Goal: Task Accomplishment & Management: Manage account settings

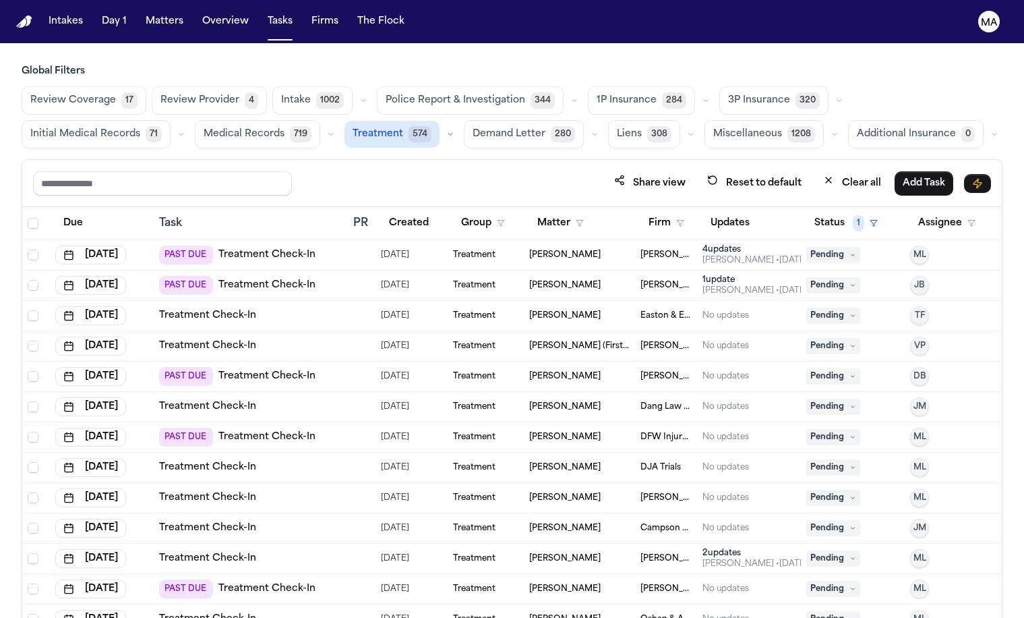
click at [600, 270] on td "[PERSON_NAME]" at bounding box center [579, 285] width 111 height 30
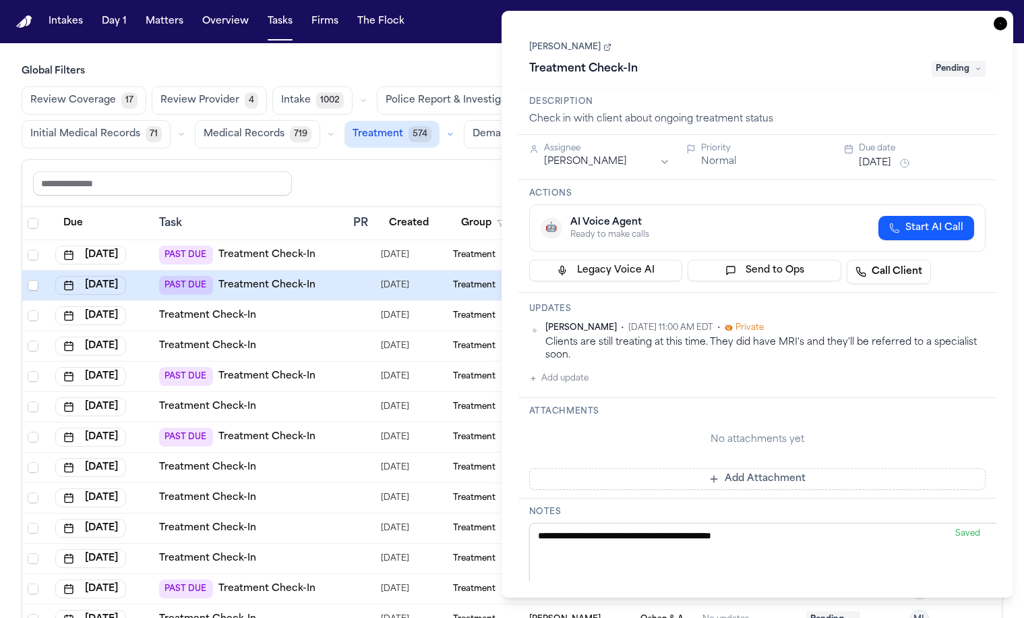
click at [1007, 17] on icon "button" at bounding box center [1000, 23] width 13 height 13
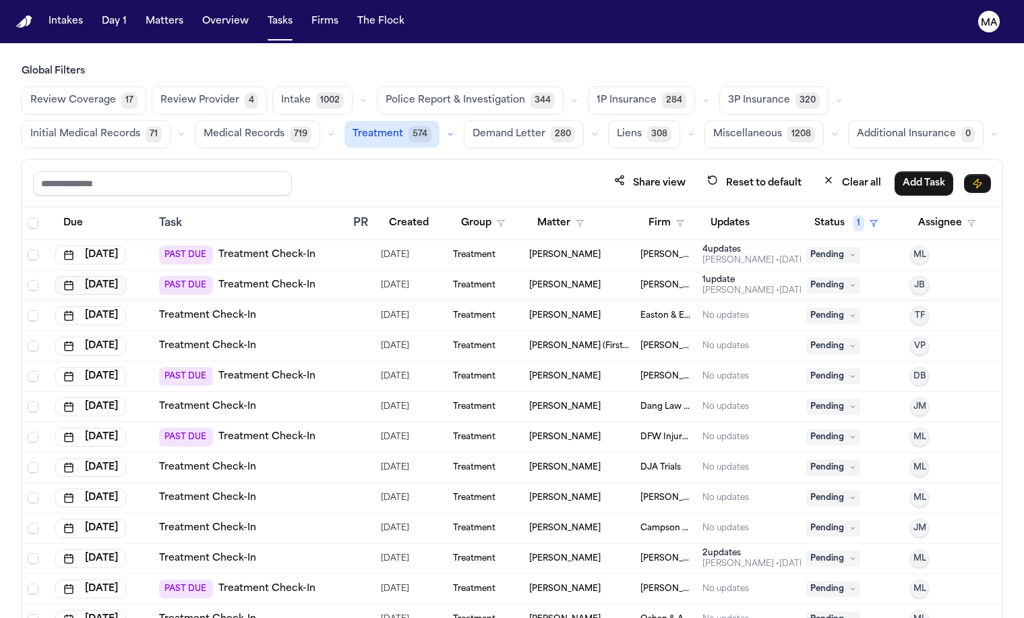
click at [79, 276] on button "[DATE]" at bounding box center [90, 285] width 71 height 19
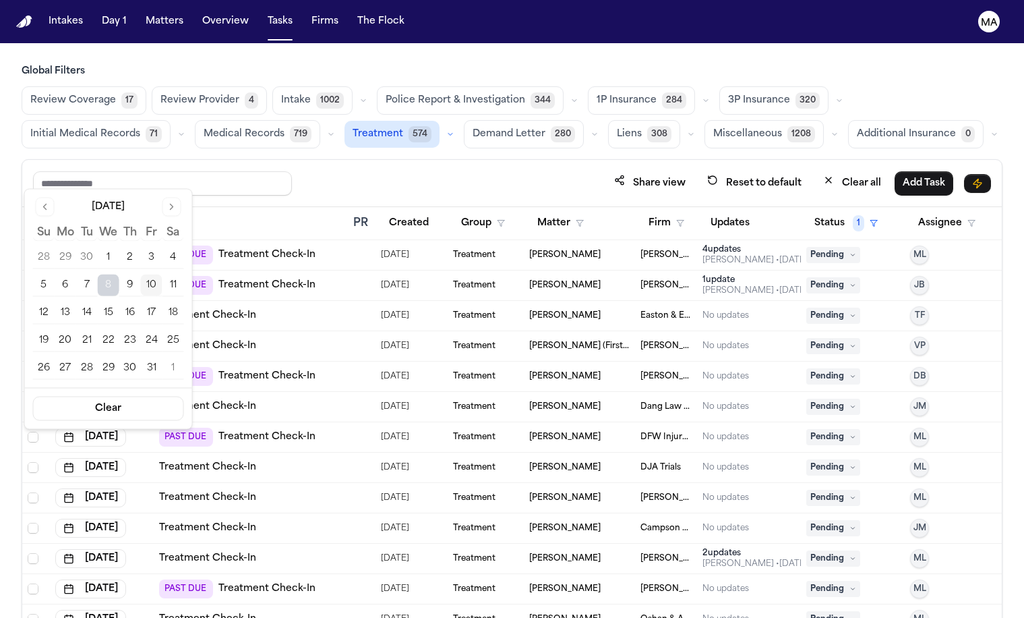
click at [55, 302] on button "13" at bounding box center [66, 313] width 22 height 22
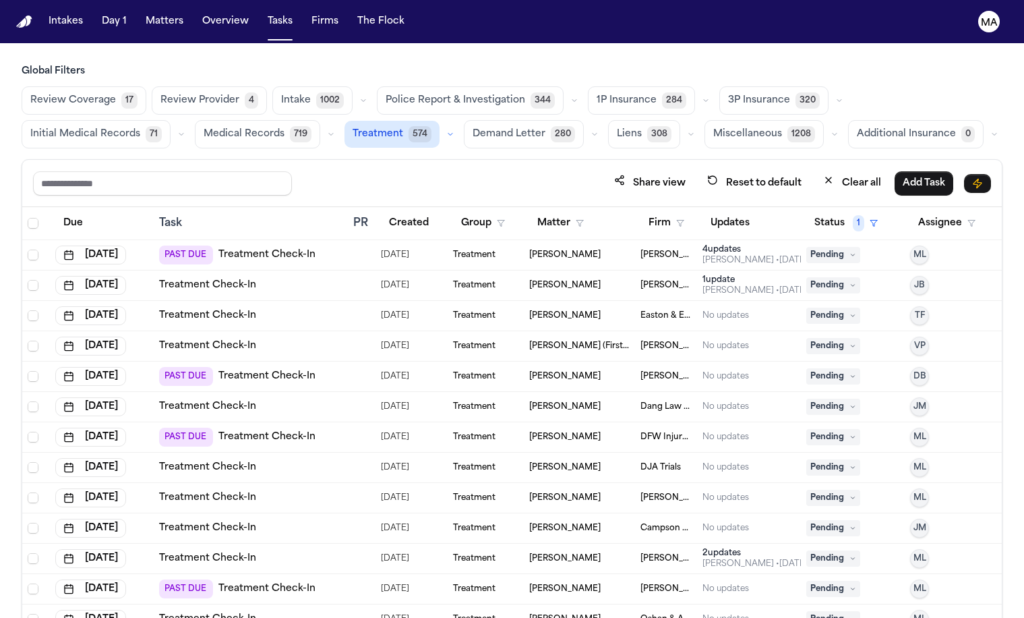
click at [831, 277] on span "Pending" at bounding box center [833, 285] width 54 height 16
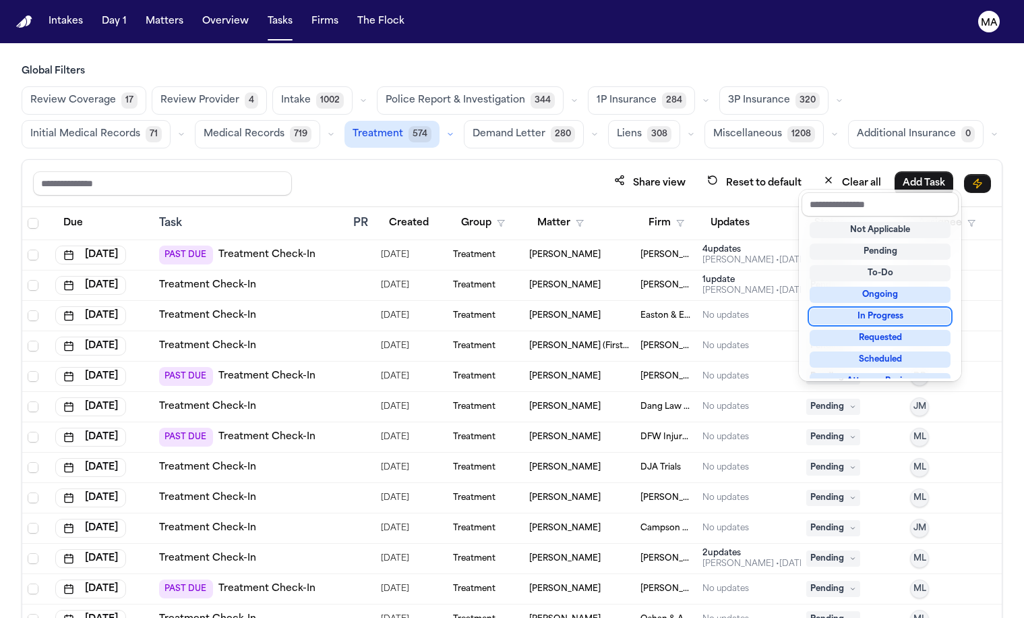
click at [873, 308] on div "In Progress" at bounding box center [880, 316] width 141 height 16
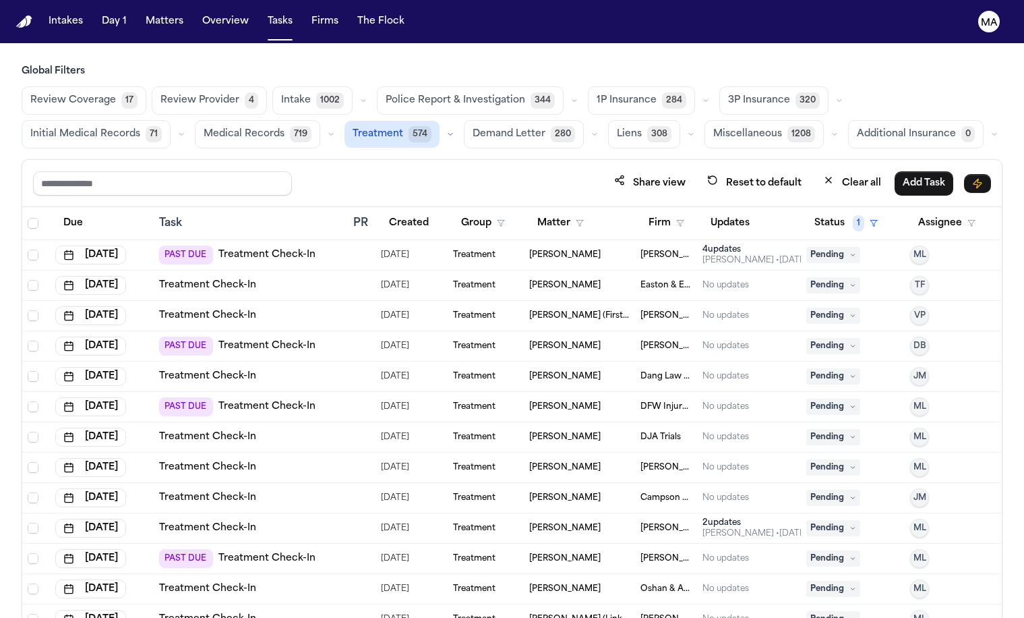
click at [548, 159] on div "Share view Reset to default Clear all Add Task Due Task PR Created Group Matter…" at bounding box center [512, 418] width 981 height 518
click at [618, 513] on td "[PERSON_NAME]" at bounding box center [579, 528] width 111 height 30
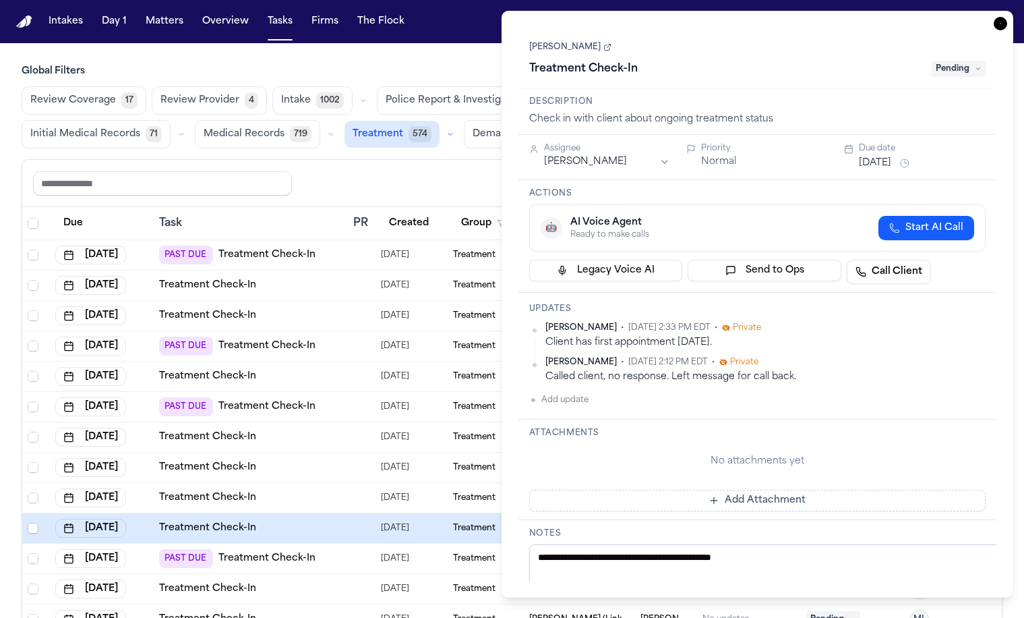
click at [955, 61] on span "Pending" at bounding box center [959, 69] width 54 height 16
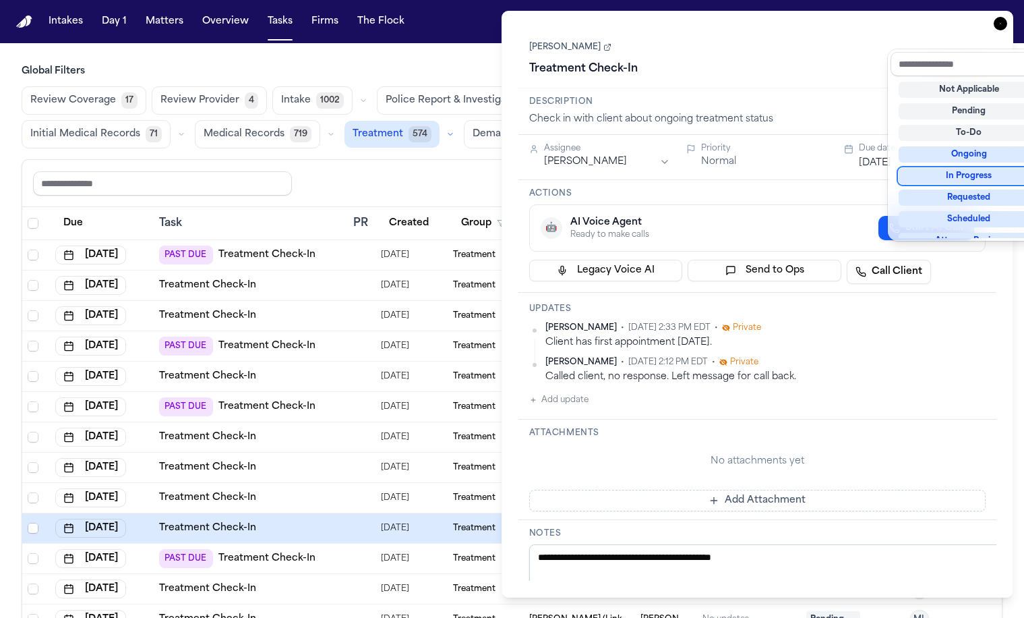
click at [957, 168] on div "In Progress" at bounding box center [969, 176] width 141 height 16
click at [837, 209] on div "**********" at bounding box center [758, 304] width 479 height 553
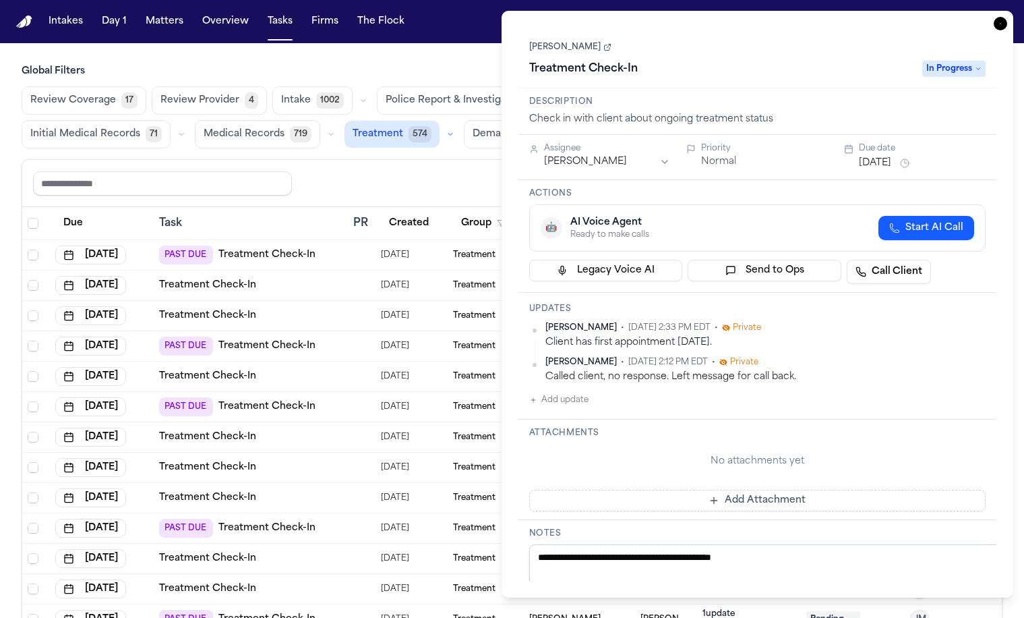
click at [1007, 17] on icon "button" at bounding box center [1000, 23] width 13 height 13
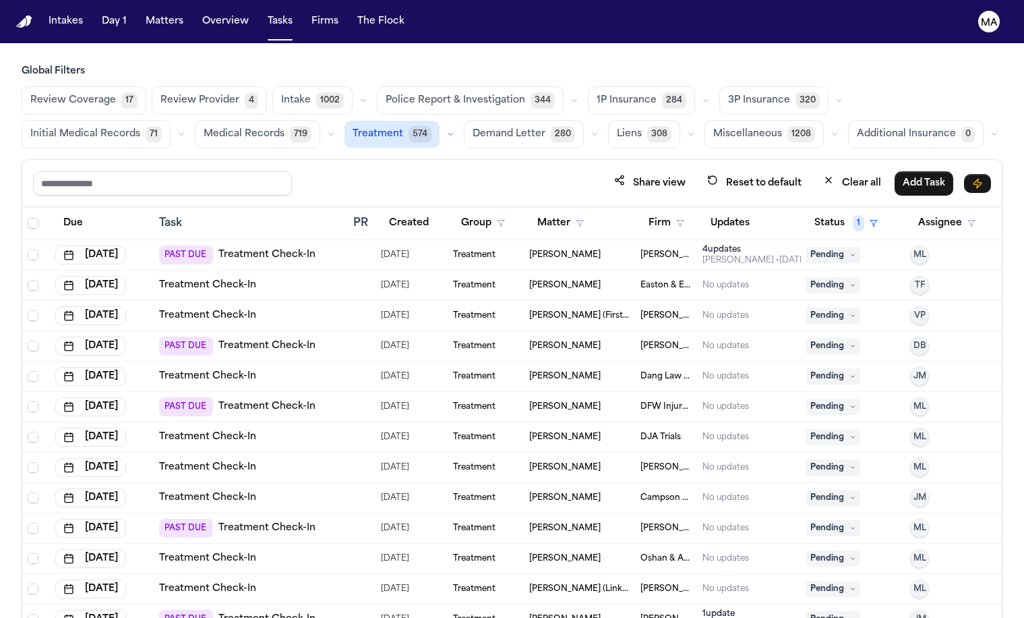
click at [595, 249] on div "[PERSON_NAME]" at bounding box center [579, 254] width 100 height 11
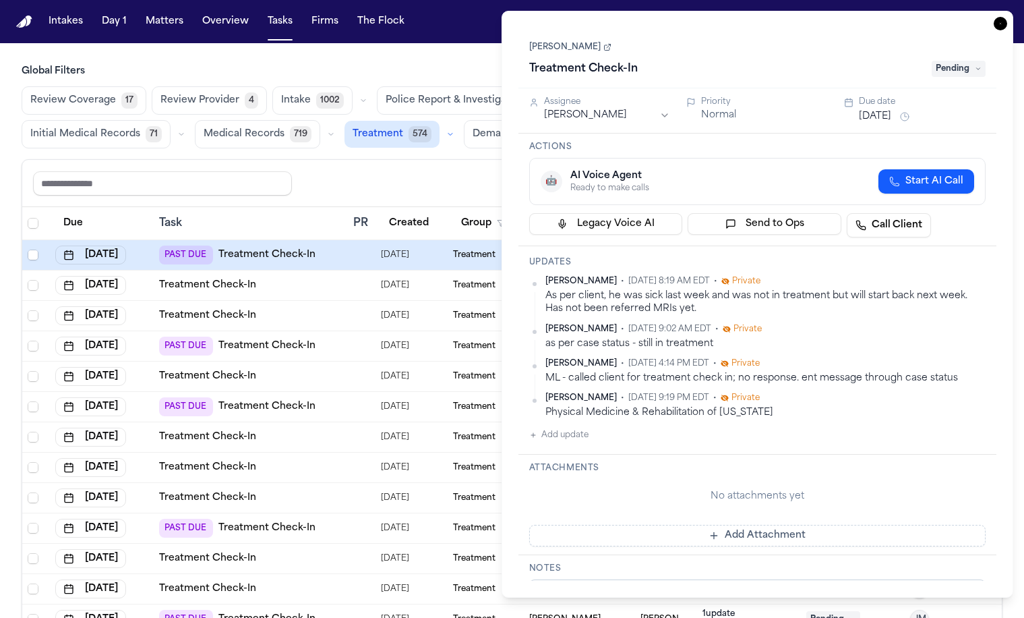
click at [864, 110] on button "[DATE]" at bounding box center [875, 116] width 32 height 13
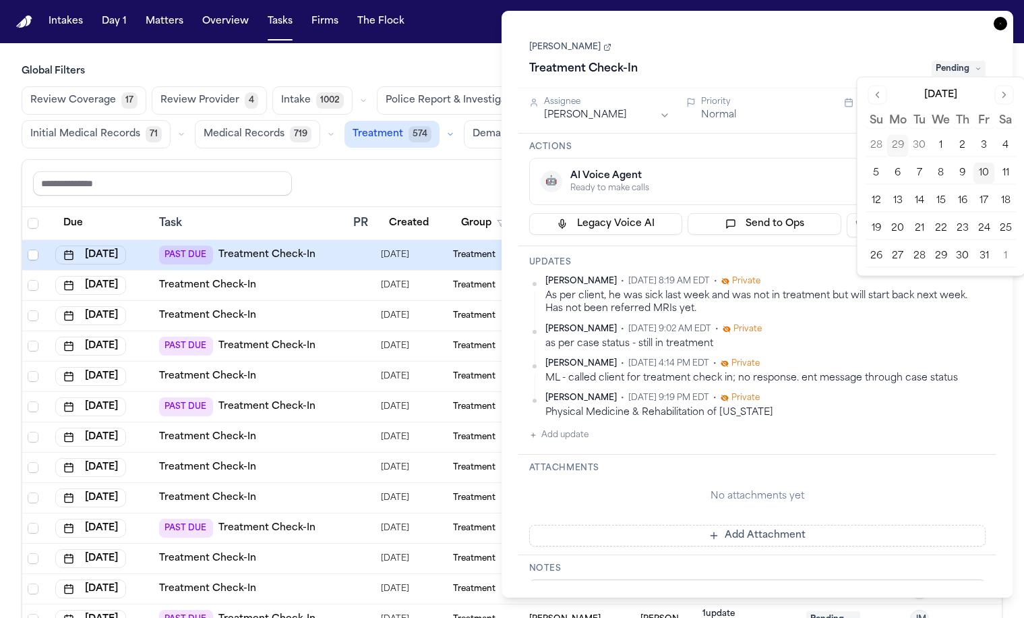
click at [870, 88] on button "Go to previous month" at bounding box center [877, 95] width 19 height 19
click at [995, 86] on button "Go to next month" at bounding box center [1004, 95] width 19 height 19
click at [974, 190] on button "17" at bounding box center [985, 201] width 22 height 22
click at [963, 372] on div "ML - called client for treatment check in; no response. ent message through cas…" at bounding box center [765, 378] width 441 height 13
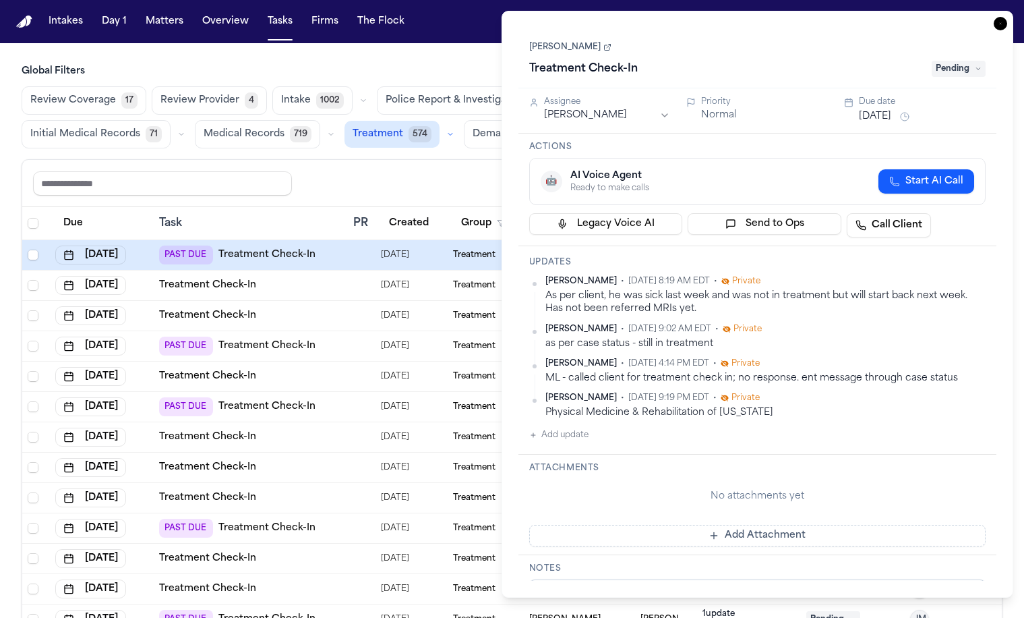
click at [968, 61] on span "Pending" at bounding box center [959, 69] width 54 height 16
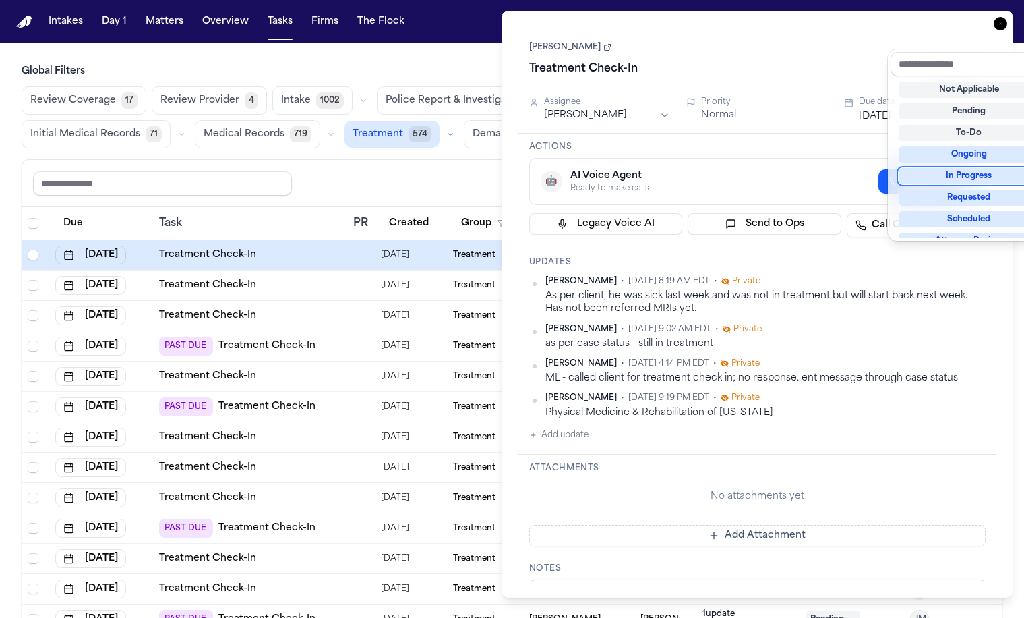
click at [959, 168] on div "In Progress" at bounding box center [969, 176] width 141 height 16
click at [1010, 17] on div "Task Details [PERSON_NAME] Treatment Check-In In Progress Assignee [PERSON_NAME…" at bounding box center [758, 304] width 512 height 587
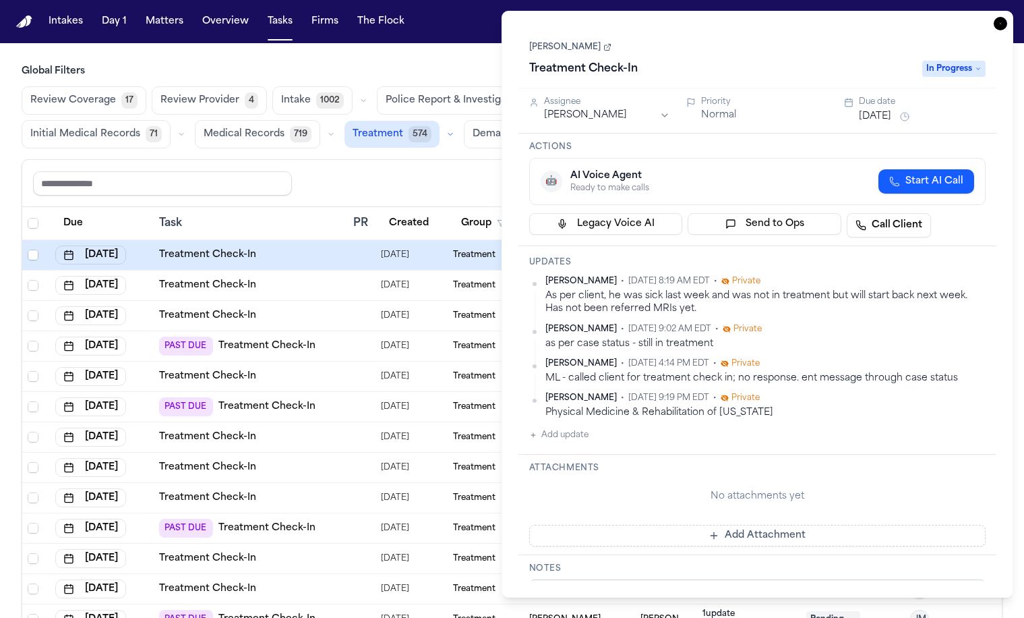
click at [1007, 17] on icon "button" at bounding box center [1000, 23] width 13 height 13
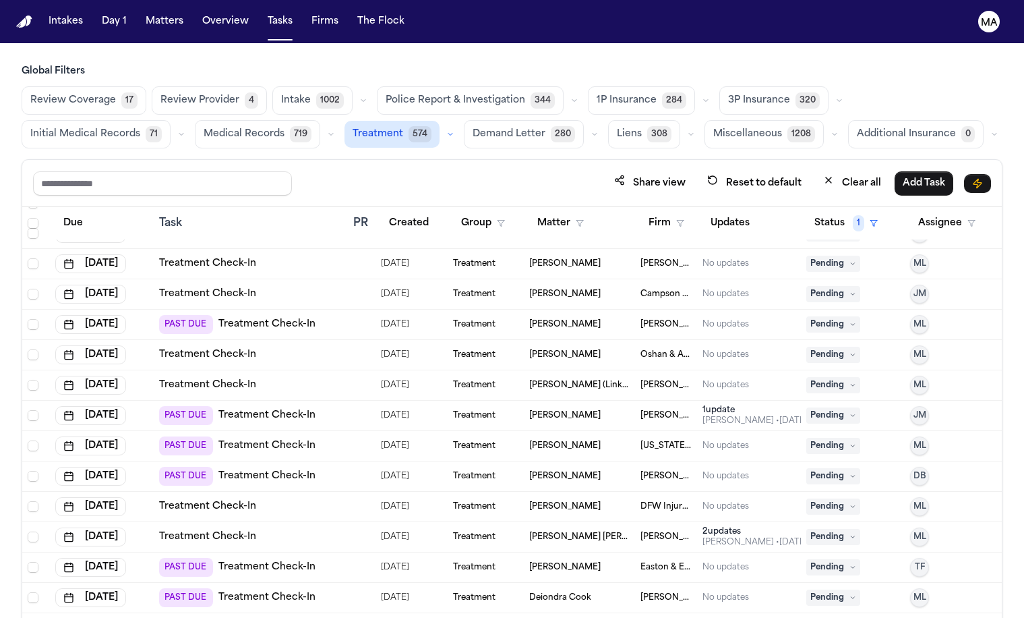
scroll to position [283, 0]
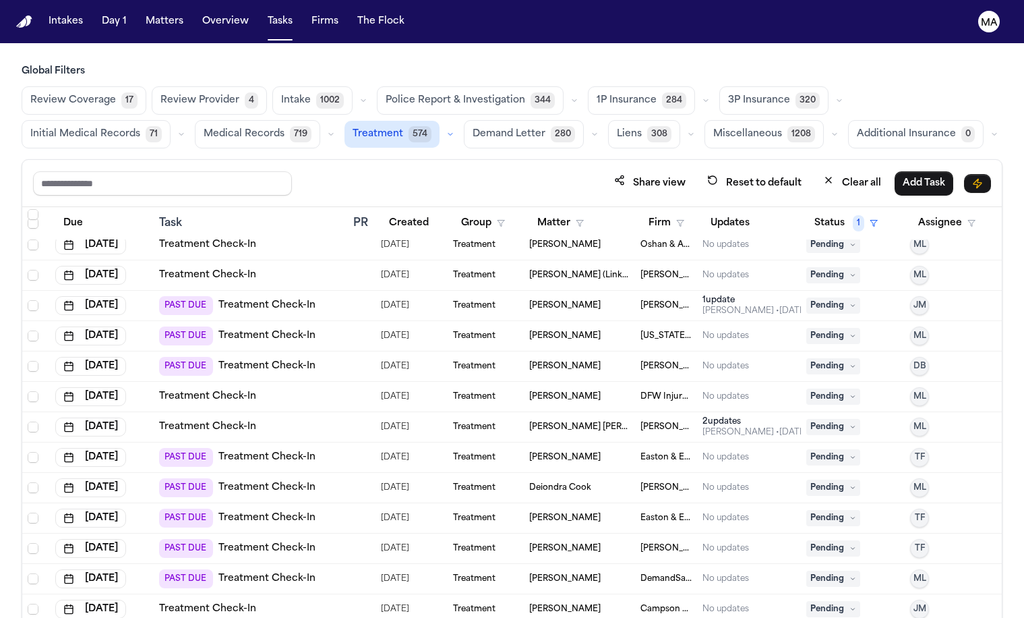
click at [626, 412] on td "[PERSON_NAME] [PERSON_NAME] De [PERSON_NAME]" at bounding box center [579, 427] width 111 height 30
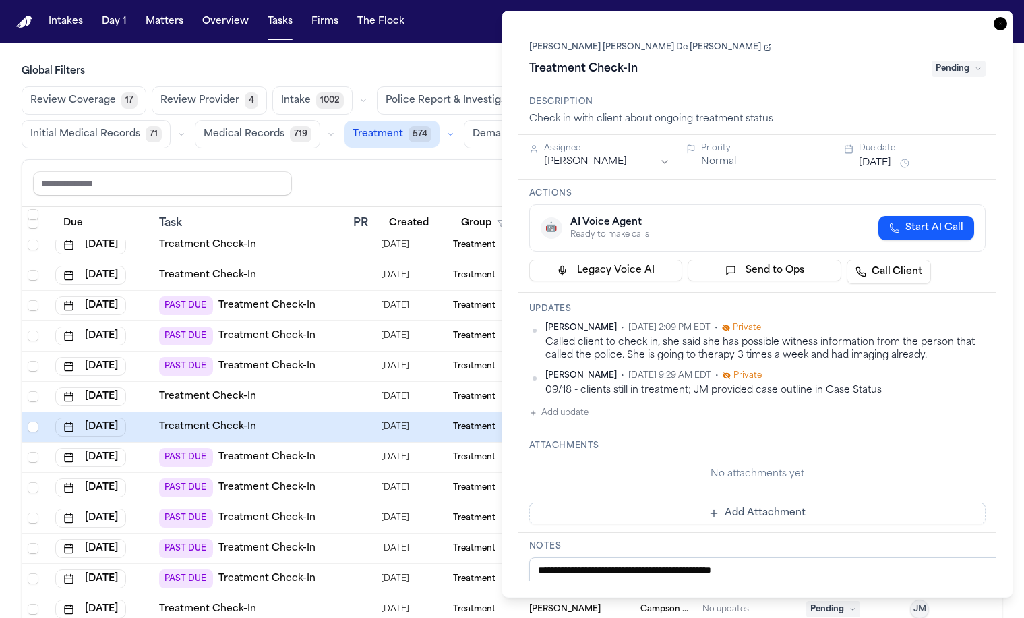
click at [797, 322] on div "[PERSON_NAME] • [DATE] 2:09 PM EDT • Private Called client to check in, she sai…" at bounding box center [757, 371] width 457 height 98
click at [954, 61] on span "Pending" at bounding box center [959, 69] width 54 height 16
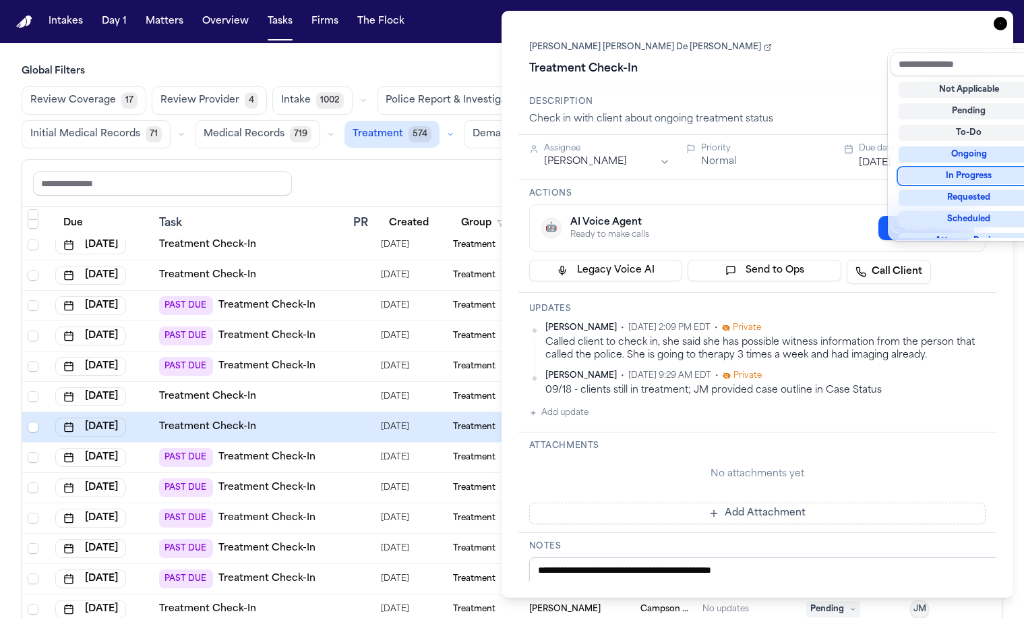
click at [955, 168] on div "In Progress" at bounding box center [969, 176] width 141 height 16
click at [798, 138] on div "**********" at bounding box center [758, 304] width 479 height 553
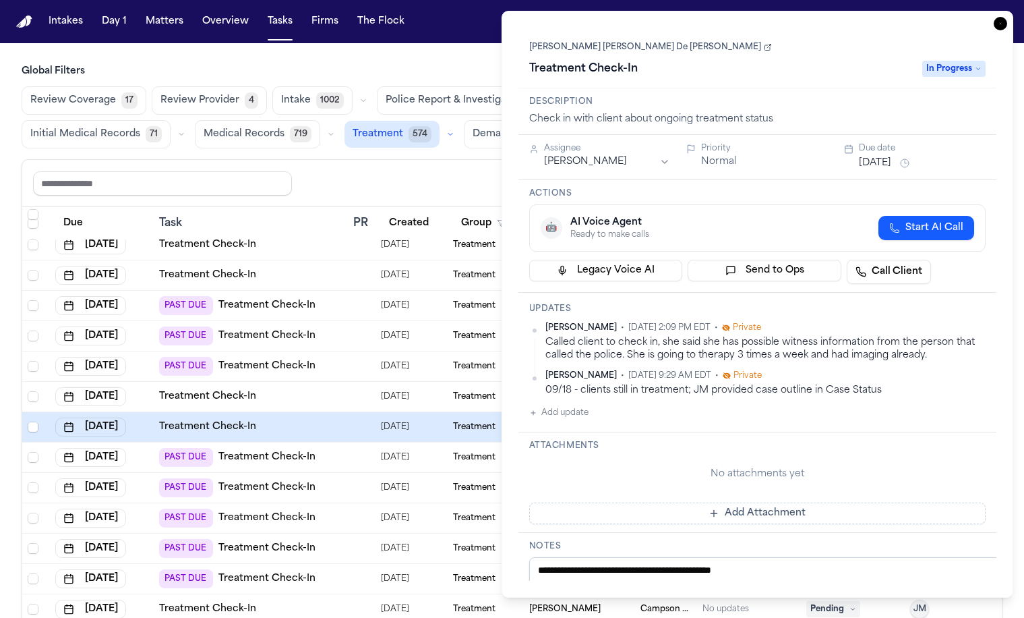
click at [864, 156] on button "[DATE]" at bounding box center [875, 162] width 32 height 13
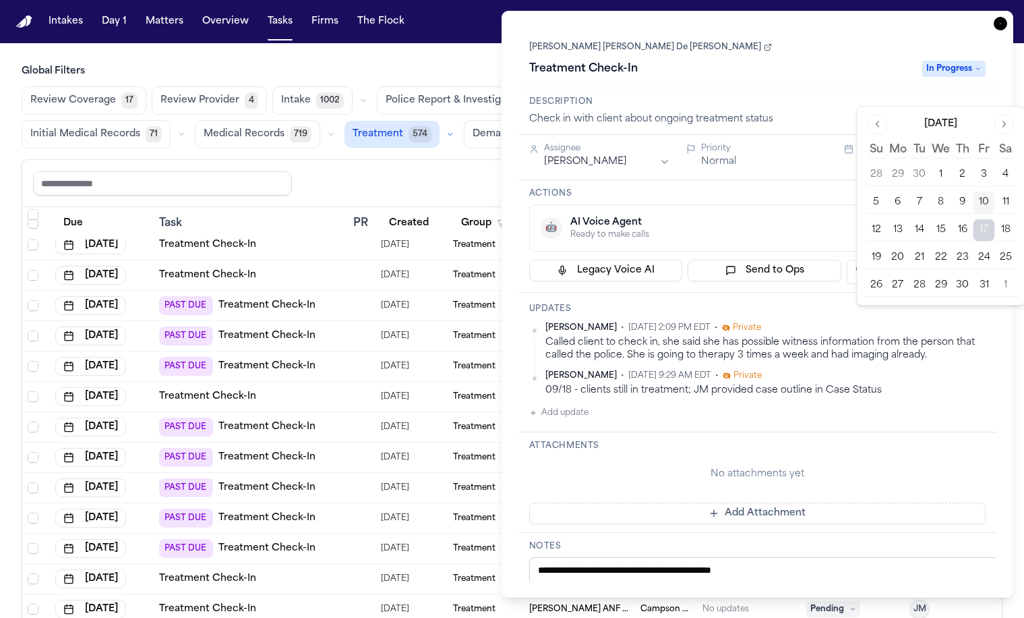
click at [974, 219] on button "17" at bounding box center [985, 230] width 22 height 22
click at [922, 96] on h3 "Description" at bounding box center [757, 101] width 457 height 11
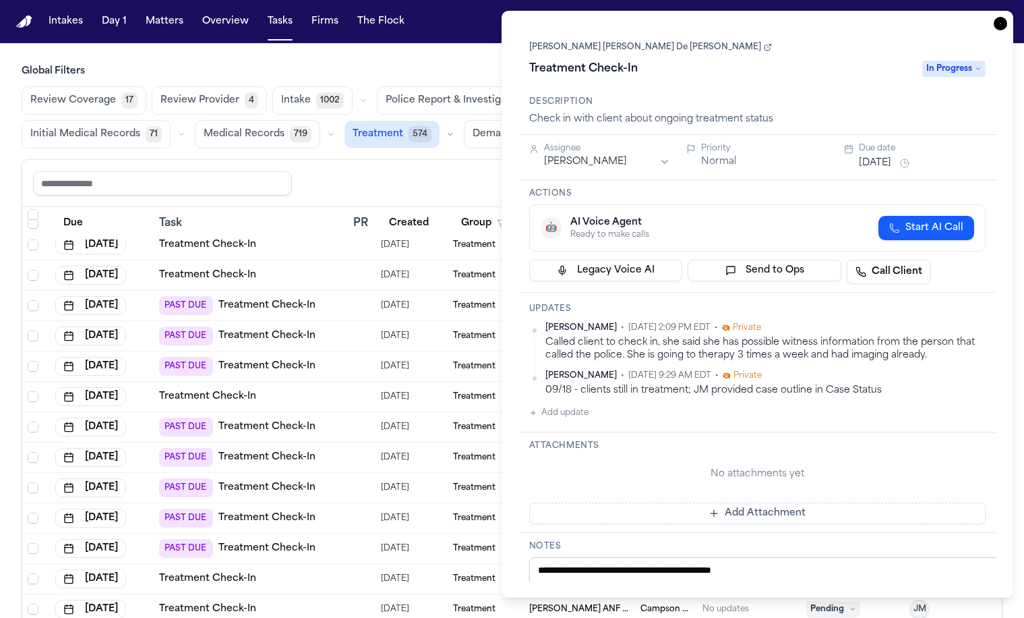
click at [1007, 17] on icon "button" at bounding box center [1000, 23] width 13 height 13
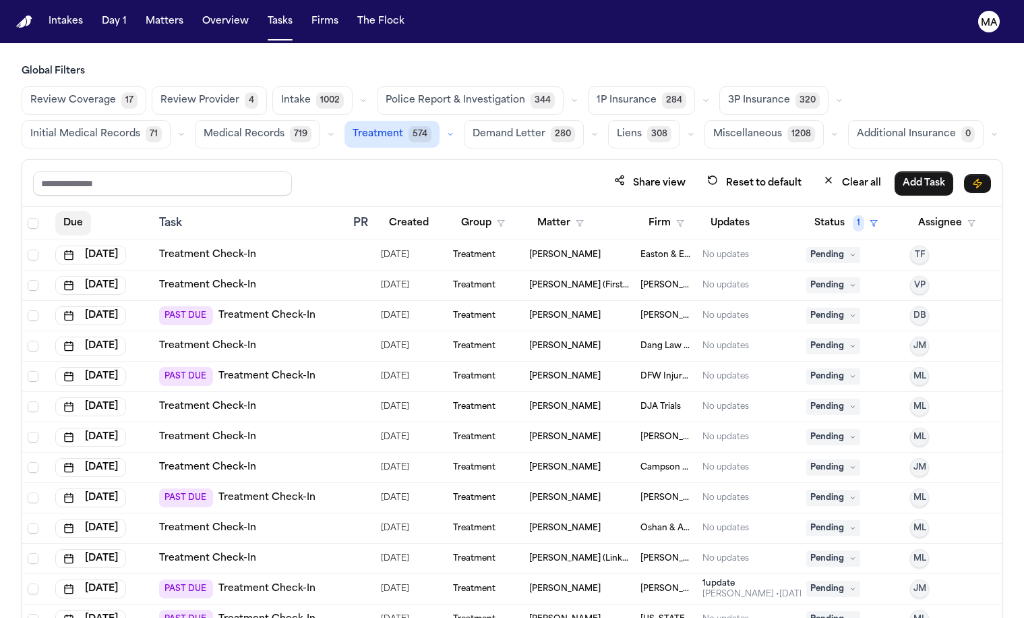
click at [57, 211] on button "Due" at bounding box center [73, 223] width 36 height 24
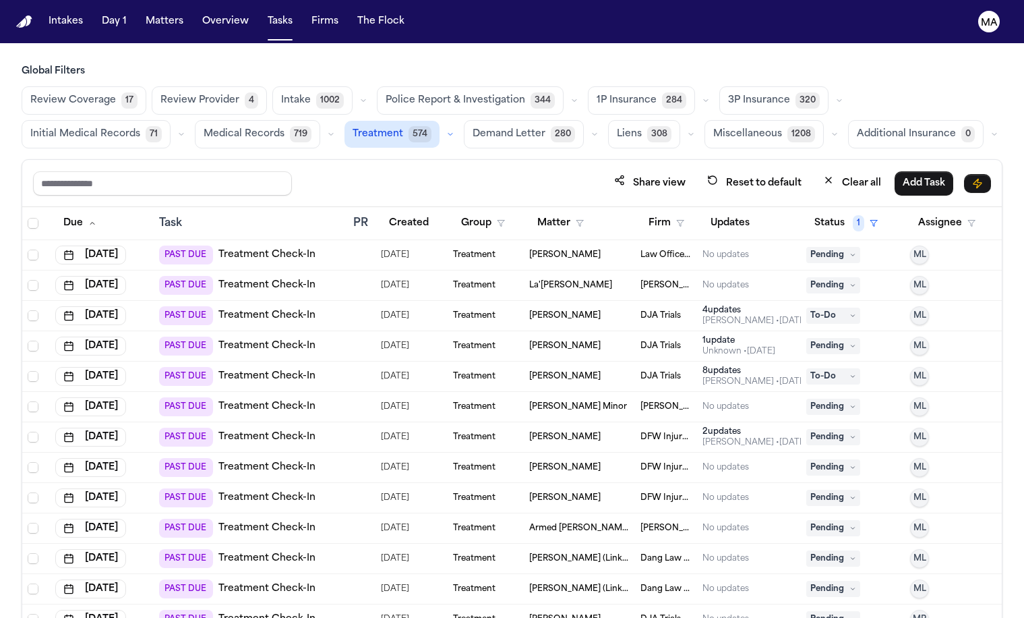
click at [444, 87] on div "Global Filters Review Coverage 17 Review Provider 4 Intake 1002 Police Report &…" at bounding box center [512, 371] width 981 height 612
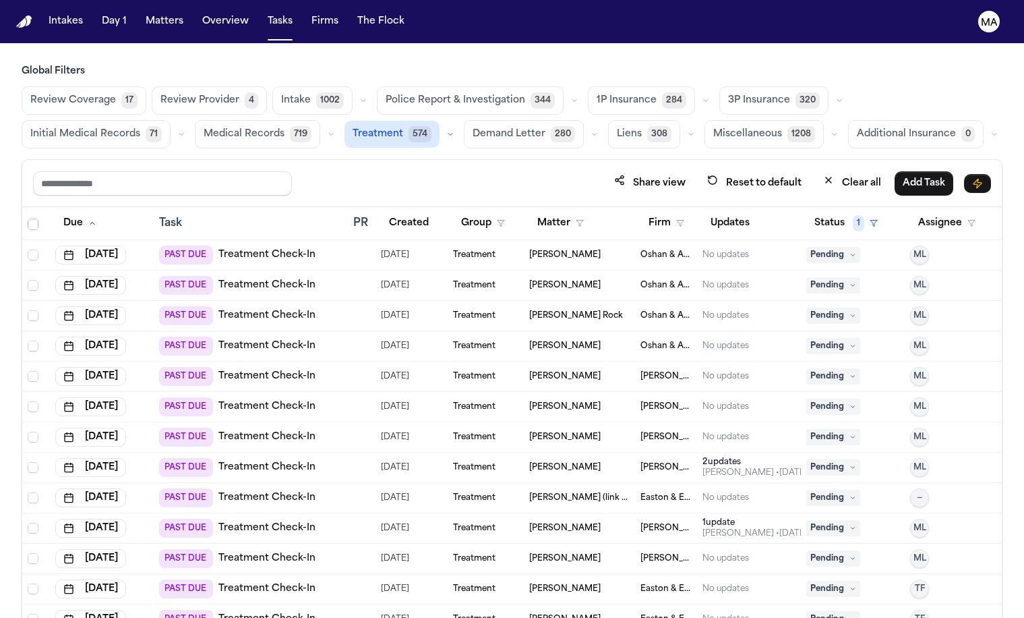
scroll to position [2417, 0]
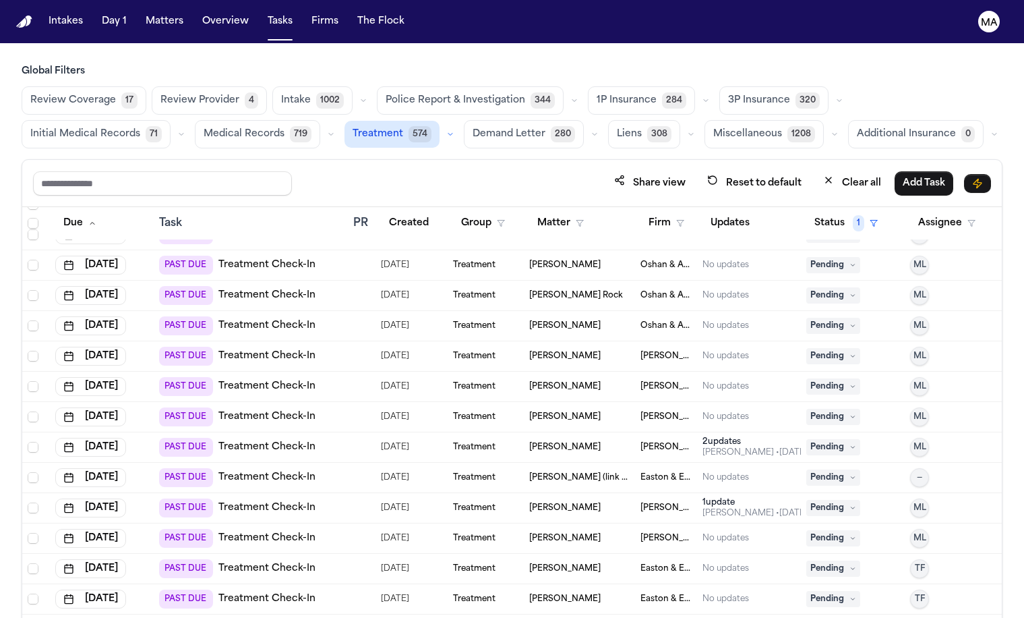
click at [601, 442] on div "[PERSON_NAME]" at bounding box center [579, 447] width 100 height 11
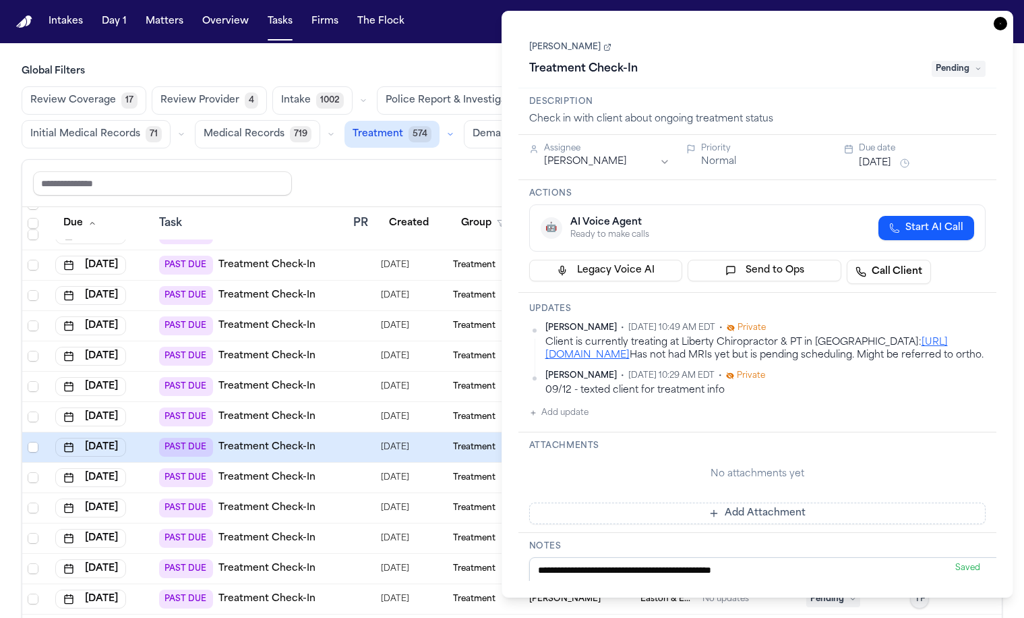
click at [904, 384] on div "09/12 - texted client for treatment info" at bounding box center [765, 390] width 441 height 13
click at [871, 156] on button "[DATE]" at bounding box center [875, 162] width 32 height 13
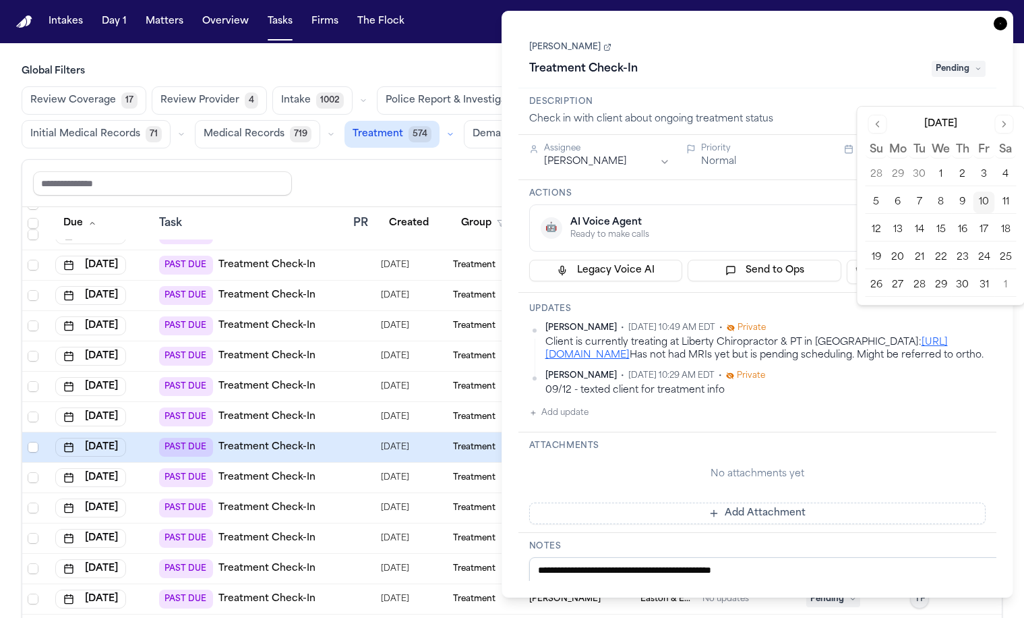
click at [827, 96] on h3 "Description" at bounding box center [757, 101] width 457 height 11
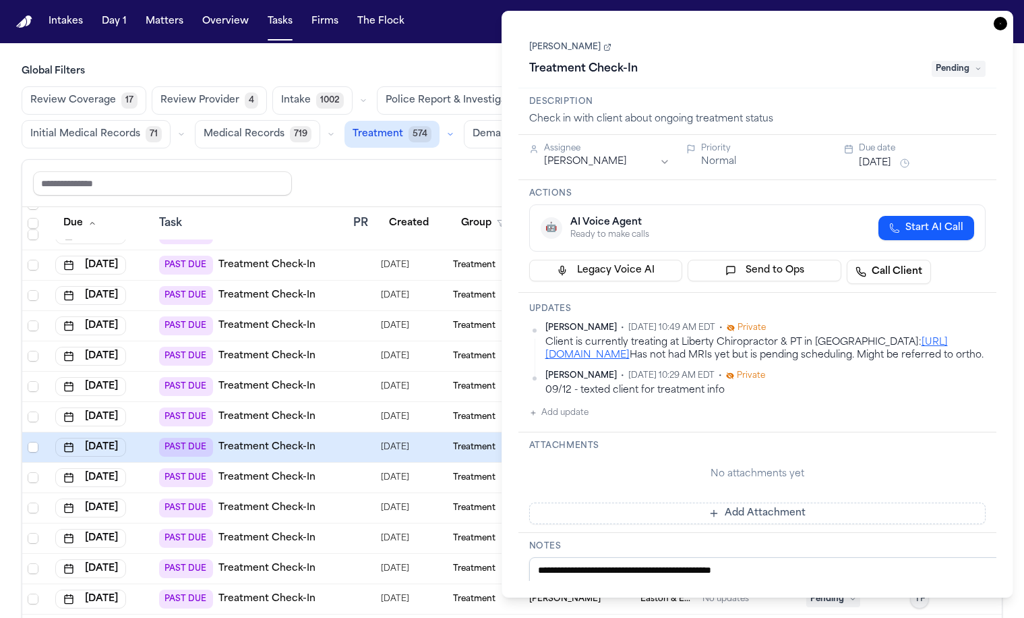
click at [1007, 17] on icon "button" at bounding box center [1000, 23] width 13 height 13
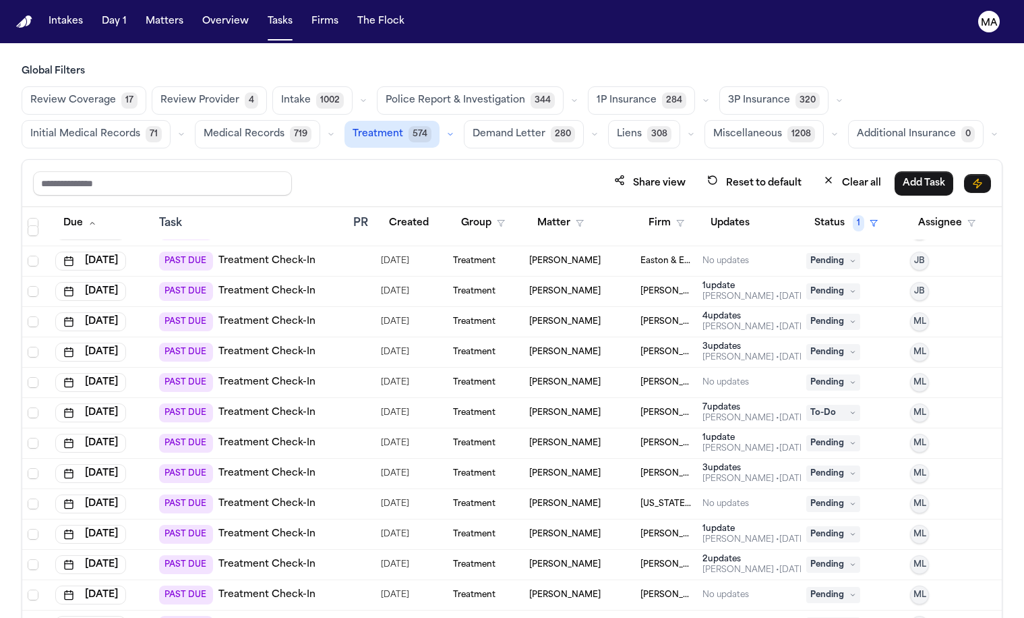
scroll to position [3996, 0]
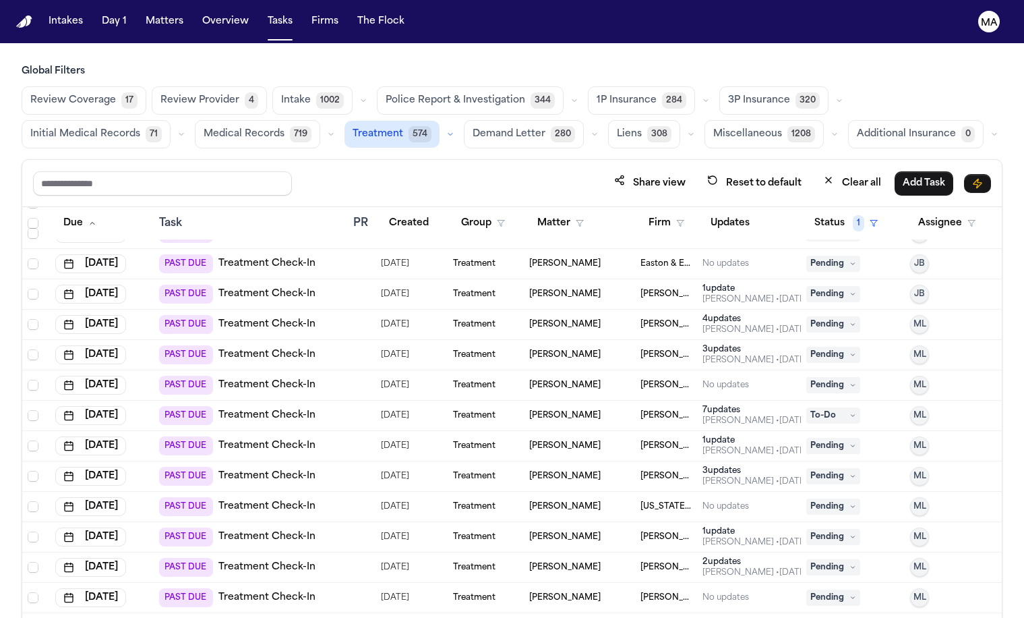
click at [603, 309] on td "[PERSON_NAME]" at bounding box center [579, 324] width 111 height 30
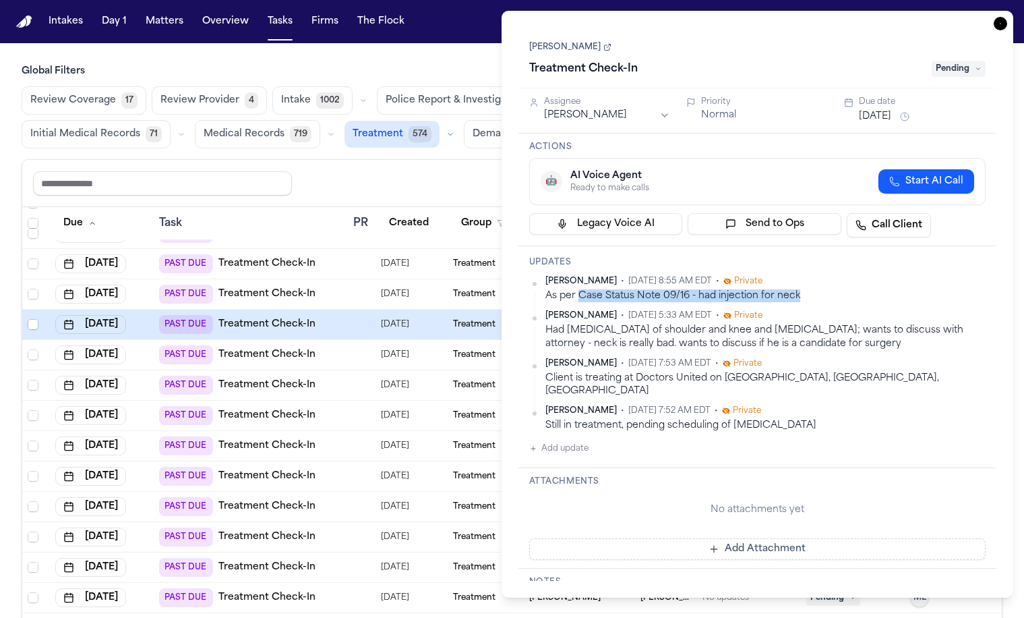
drag, startPoint x: 553, startPoint y: 184, endPoint x: 713, endPoint y: 184, distance: 159.8
click at [713, 289] on div "As per Case Status Note 09/16 - had injection for neck" at bounding box center [765, 295] width 441 height 13
click at [790, 276] on div "[PERSON_NAME] • [DATE] 8:55 AM EDT • Private" at bounding box center [765, 281] width 441 height 11
click at [871, 110] on button "[DATE]" at bounding box center [875, 116] width 32 height 13
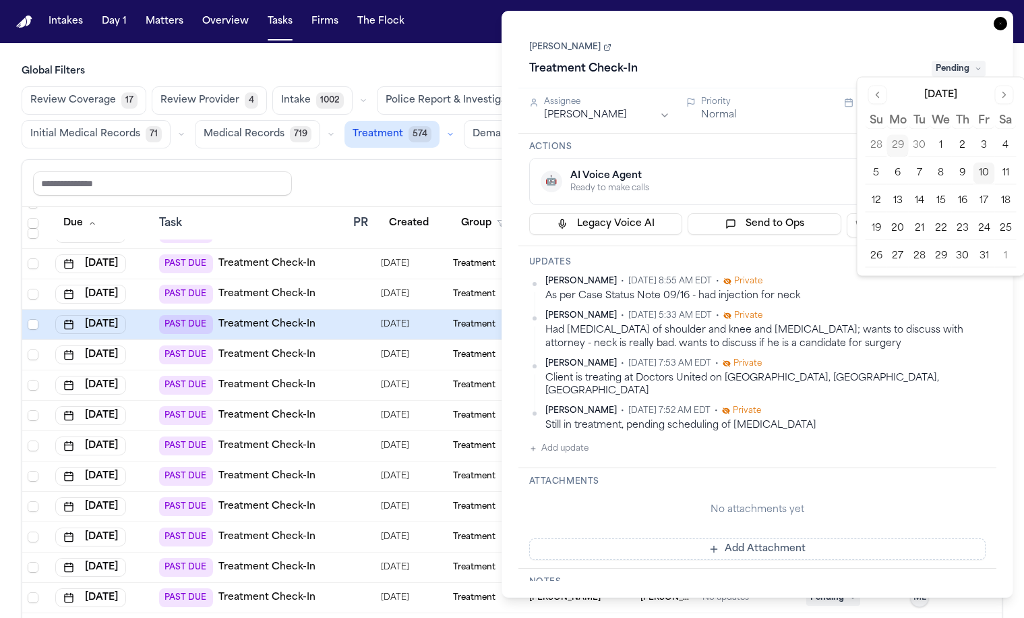
click at [873, 90] on button "Go to previous month" at bounding box center [877, 95] width 19 height 19
click at [995, 89] on button "Go to next month" at bounding box center [1004, 95] width 19 height 19
click at [700, 158] on div "🤖 AI Voice Agent Ready to make calls Start AI Call" at bounding box center [757, 181] width 457 height 47
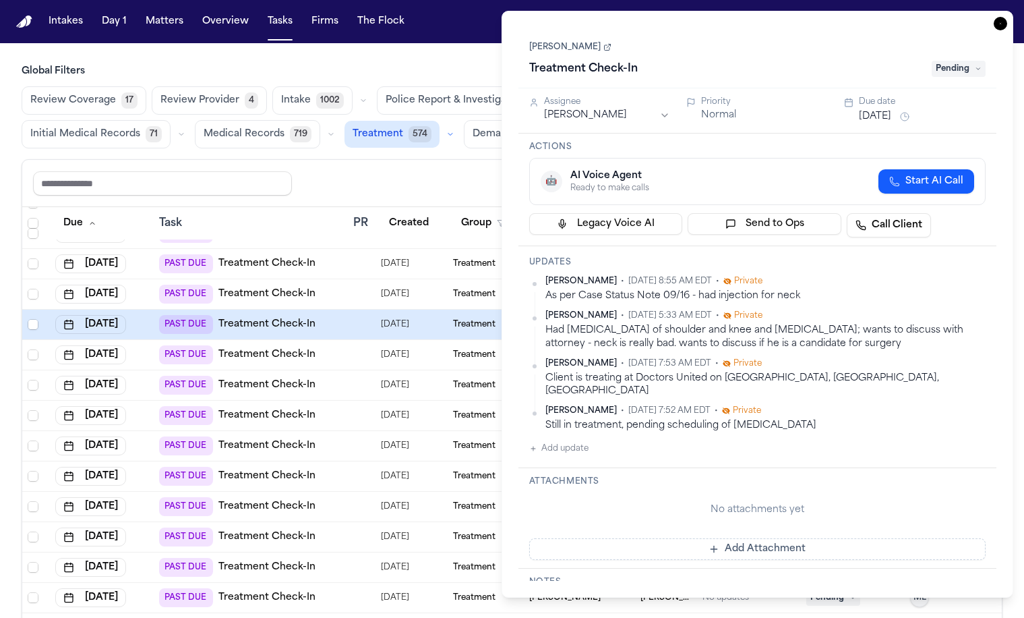
click at [695, 142] on h3 "Actions" at bounding box center [757, 147] width 457 height 11
click at [887, 110] on button "[DATE]" at bounding box center [875, 116] width 32 height 13
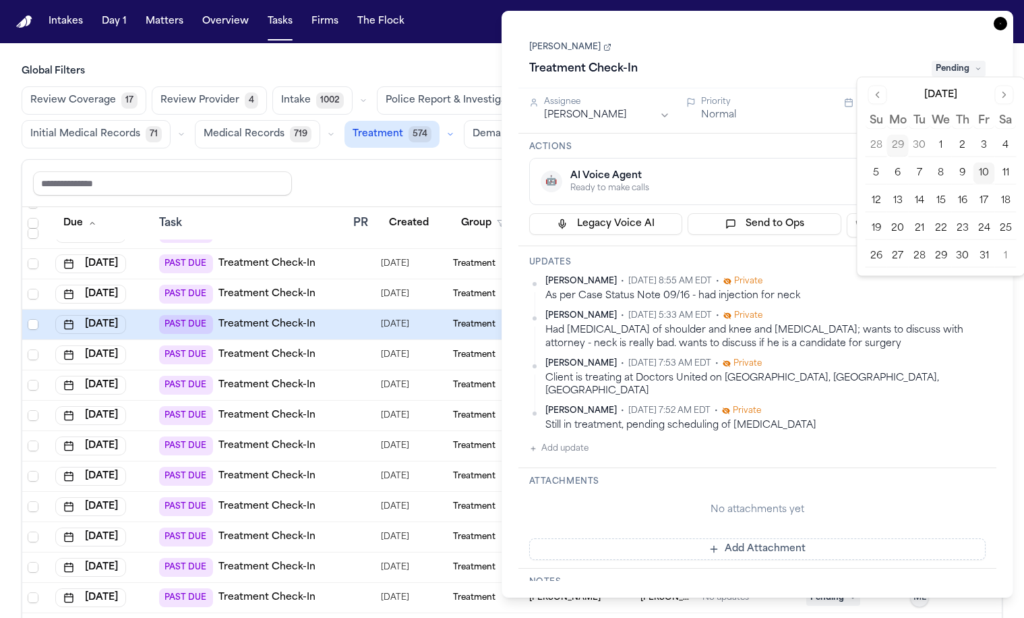
click at [838, 58] on div "Treatment Check-In" at bounding box center [726, 69] width 395 height 22
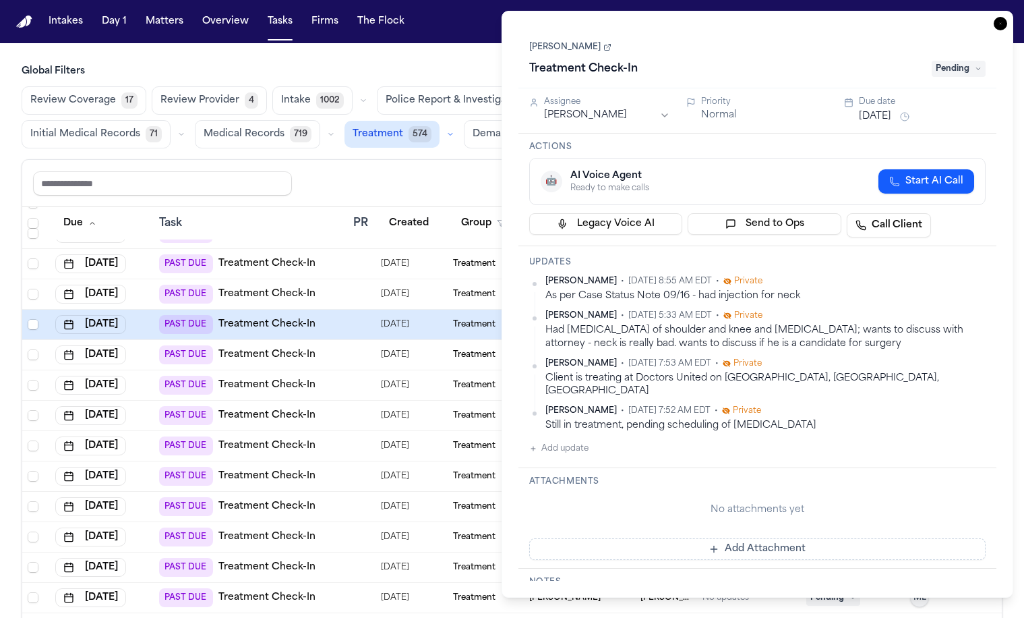
click at [877, 88] on div "Assignee [PERSON_NAME] Priority Normal Due date [DATE]" at bounding box center [758, 110] width 479 height 45
click at [876, 110] on button "[DATE]" at bounding box center [875, 116] width 32 height 13
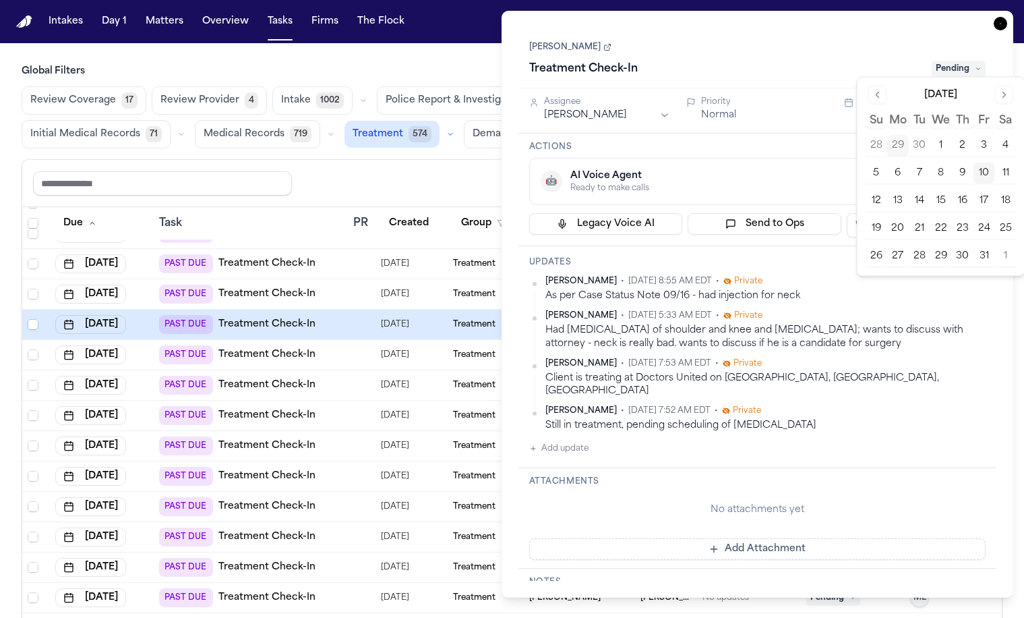
drag, startPoint x: 910, startPoint y: 19, endPoint x: 950, endPoint y: 20, distance: 39.8
click at [910, 28] on div "[PERSON_NAME] Treatment Check-In Pending" at bounding box center [758, 58] width 479 height 61
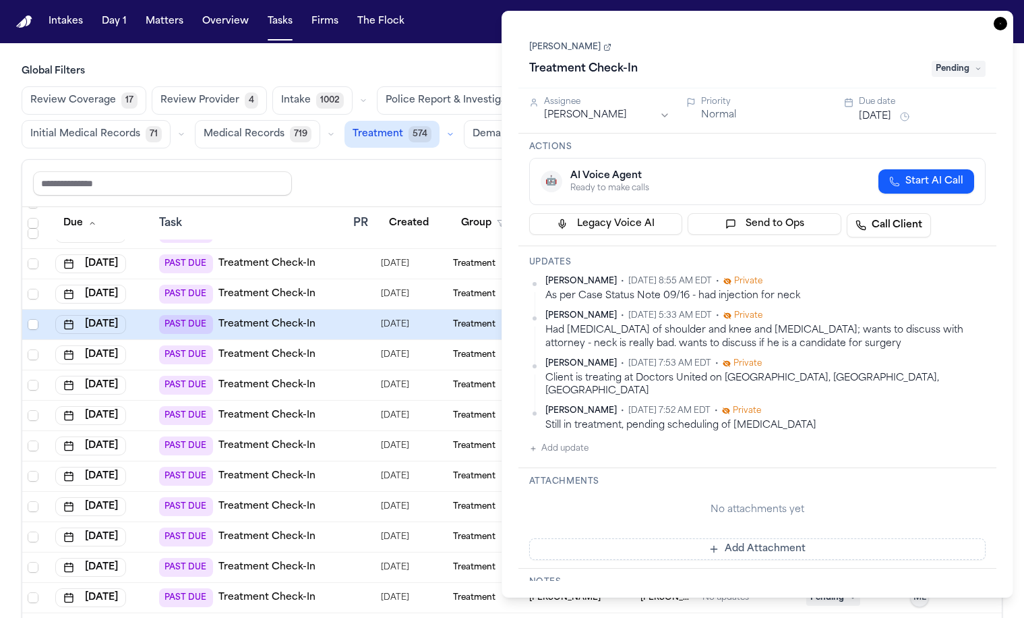
click at [1007, 17] on icon "button" at bounding box center [1000, 23] width 13 height 13
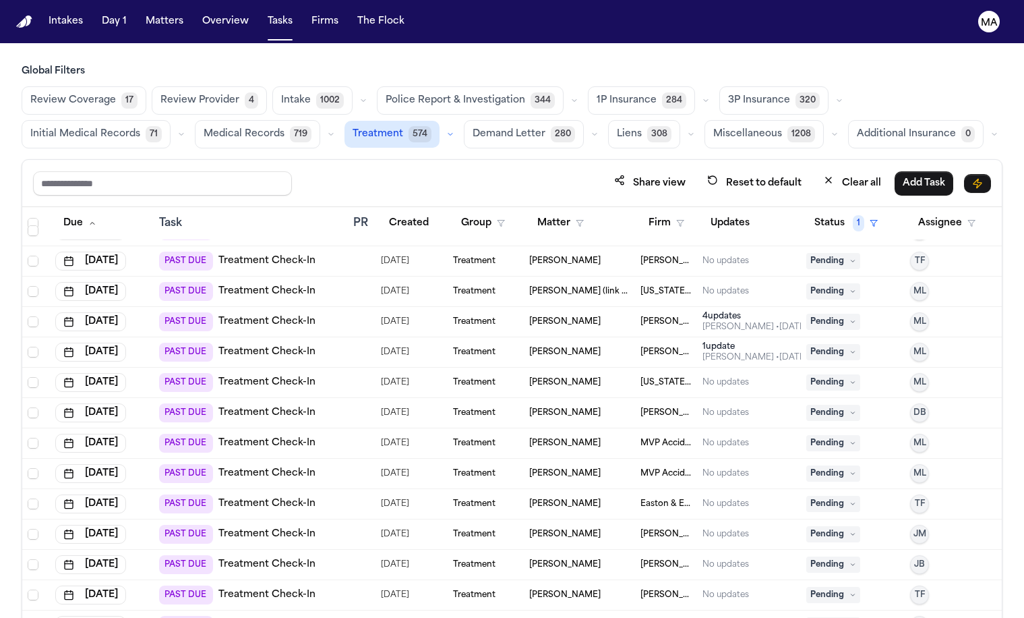
scroll to position [5213, 0]
click at [596, 347] on div "[PERSON_NAME]" at bounding box center [579, 352] width 100 height 11
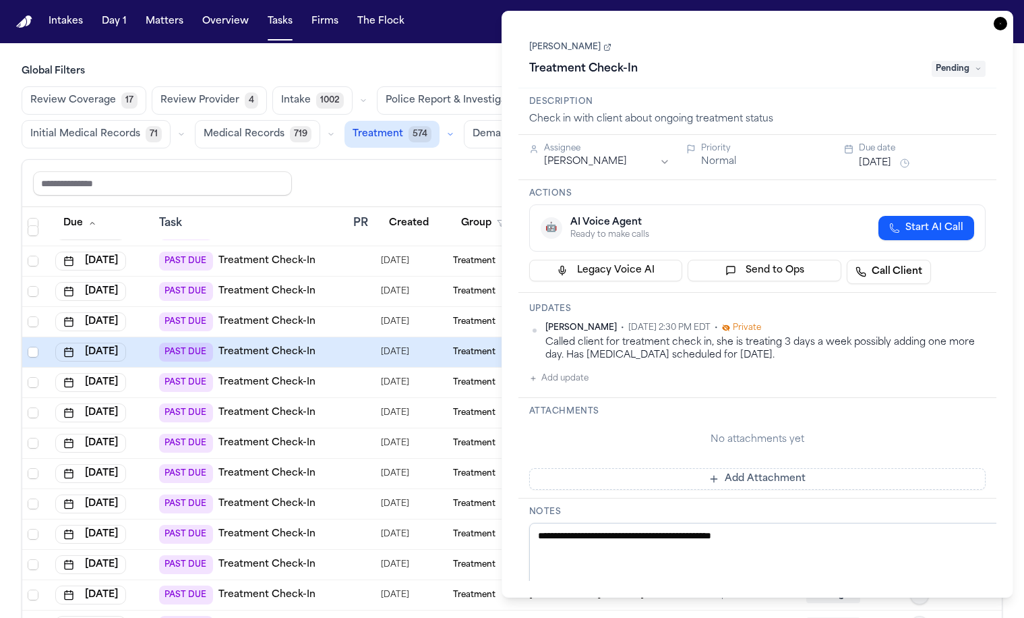
click at [645, 433] on div "No attachments yet" at bounding box center [757, 439] width 457 height 13
click at [972, 61] on span "Pending" at bounding box center [959, 69] width 54 height 16
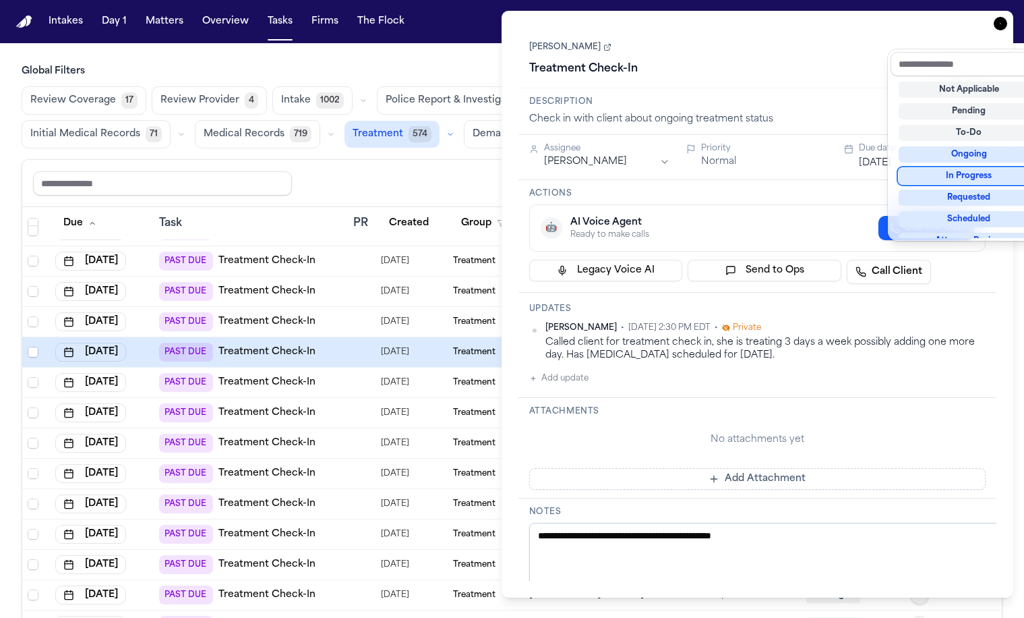
click at [958, 168] on div "In Progress" at bounding box center [969, 176] width 141 height 16
click at [845, 136] on div "**********" at bounding box center [758, 304] width 479 height 553
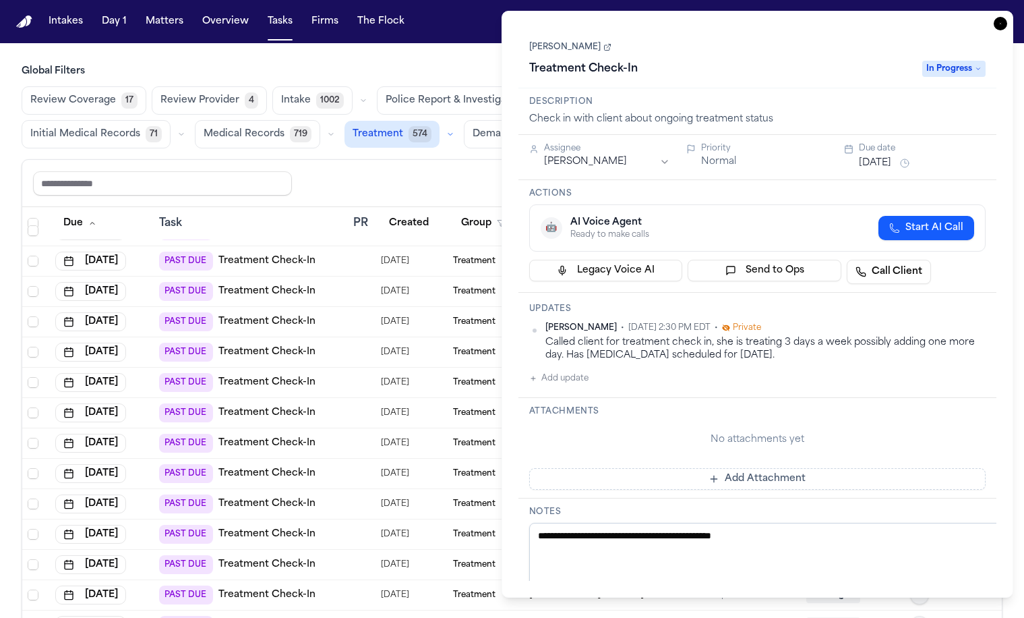
click at [871, 156] on button "[DATE]" at bounding box center [875, 162] width 32 height 13
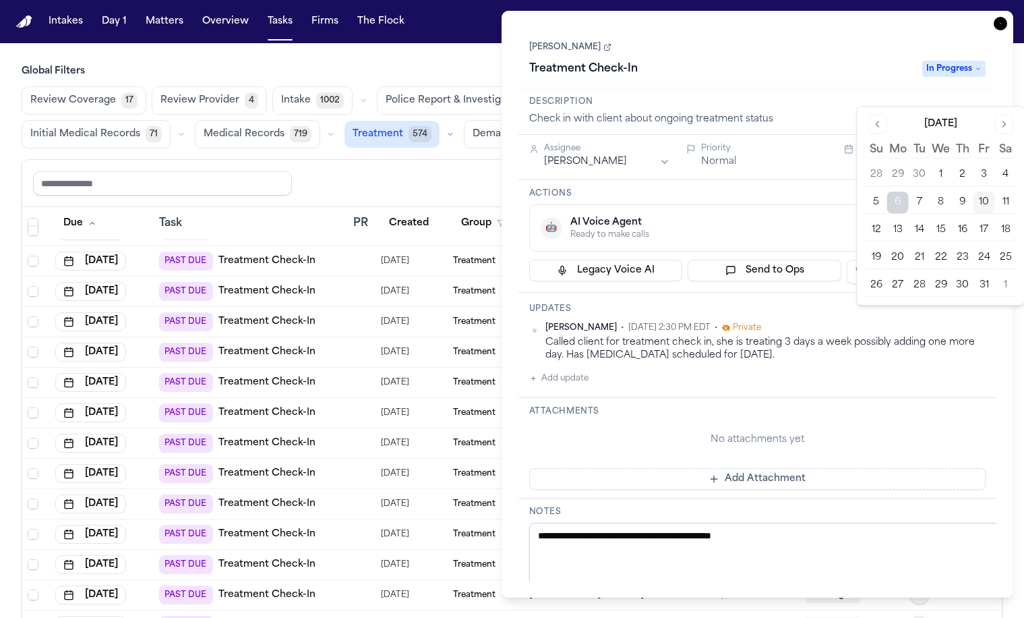
click at [875, 121] on div "[DATE] Su Mo Tu We Th Fr Sa 28 29 30 1 2 3 4 5 6 7 8 9 10 11 12 13 14 15 16 17 …" at bounding box center [941, 206] width 151 height 182
click at [872, 119] on button "Go to previous month" at bounding box center [877, 124] width 19 height 19
click at [995, 116] on button "Go to next month" at bounding box center [1004, 124] width 19 height 19
click at [974, 219] on button "17" at bounding box center [985, 230] width 22 height 22
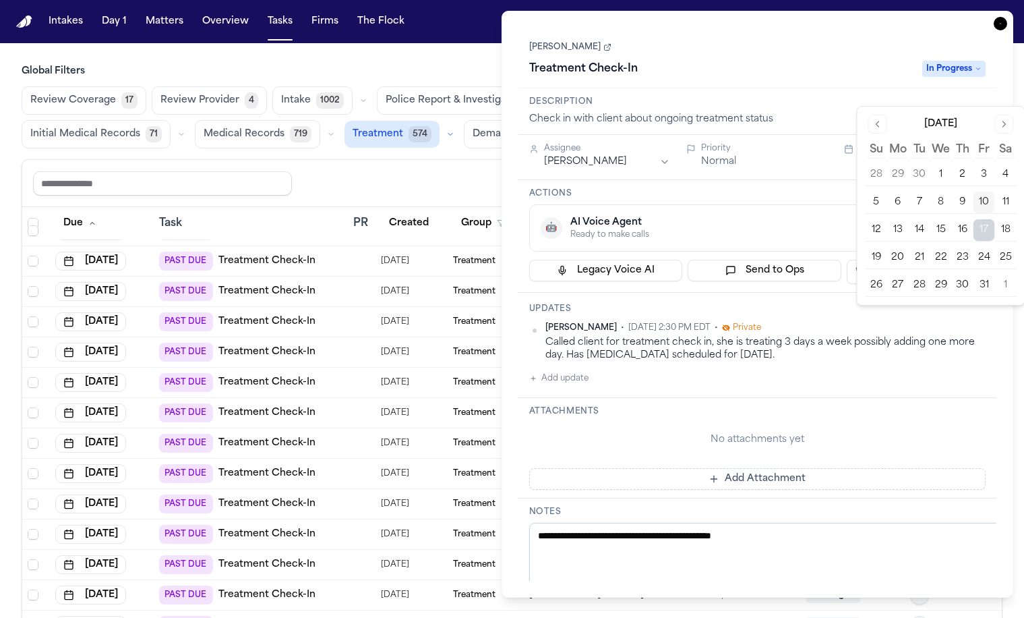
click at [972, 322] on div "[PERSON_NAME] • [DATE] 2:30 PM EDT • Private Called client for treatment check …" at bounding box center [757, 354] width 457 height 64
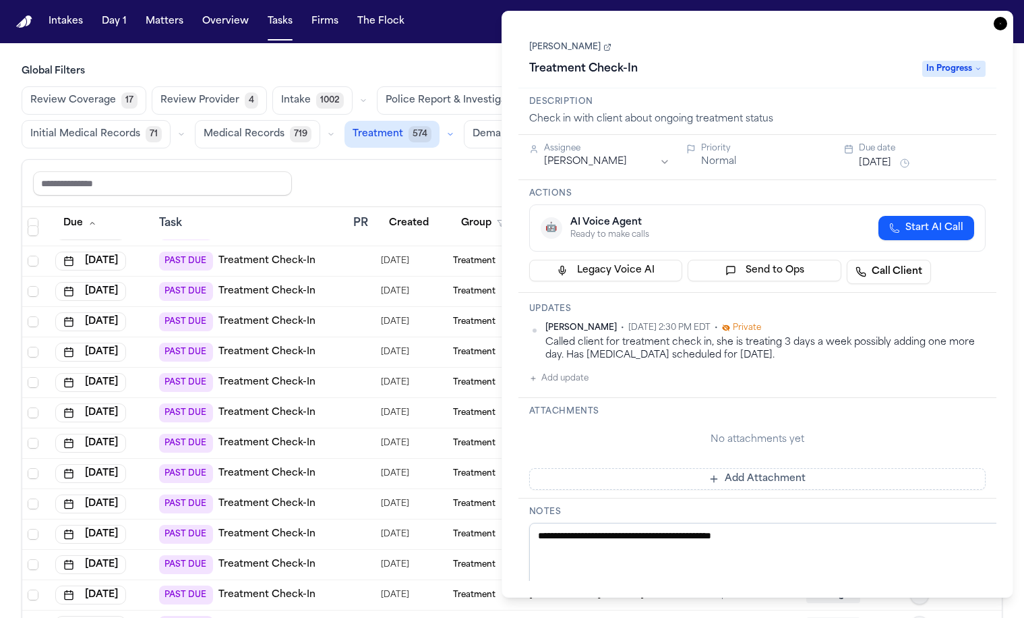
click at [1007, 18] on icon "button" at bounding box center [1000, 23] width 13 height 13
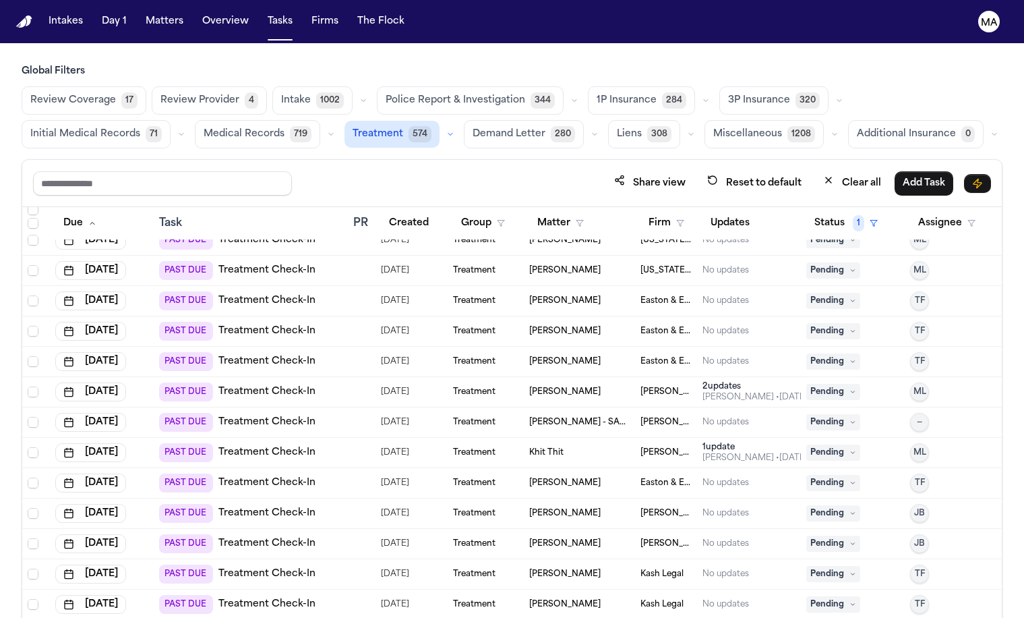
scroll to position [5918, 0]
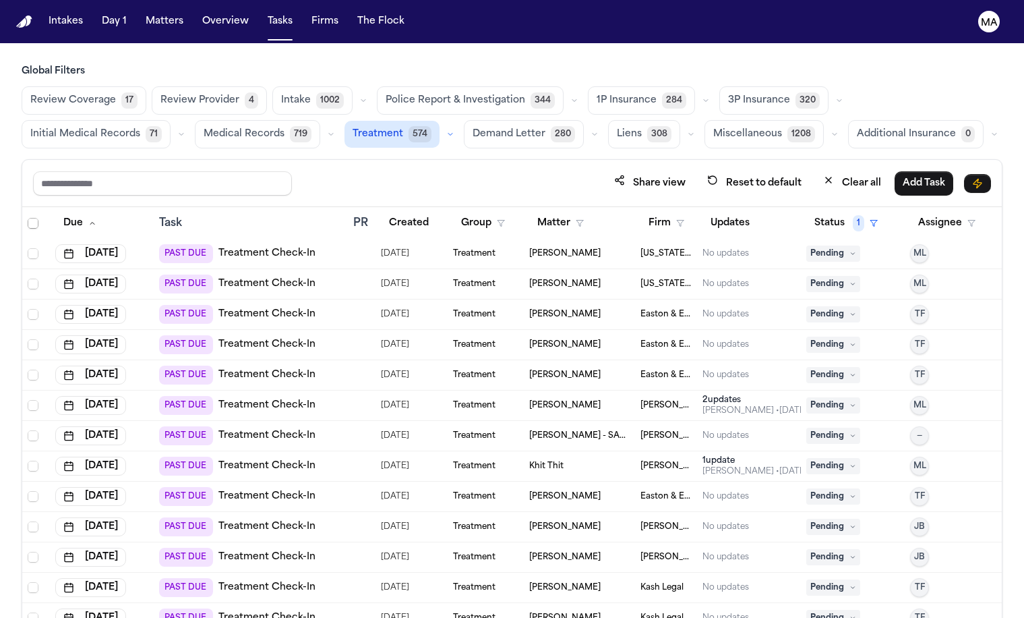
click at [322, 456] on div "PAST DUE Treatment Check-In" at bounding box center [250, 465] width 183 height 19
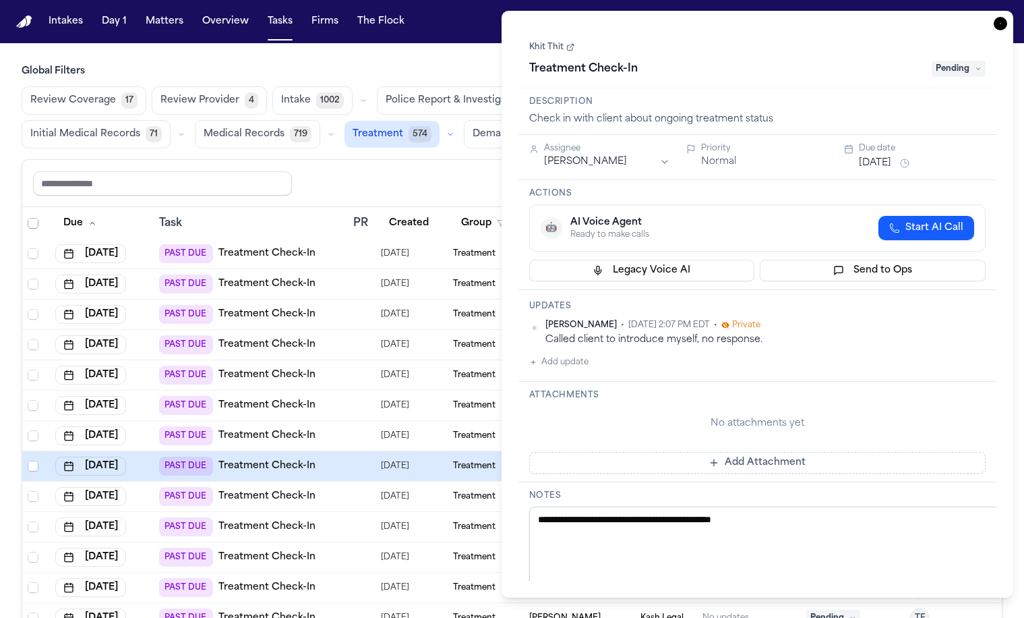
click at [1007, 17] on icon "button" at bounding box center [1000, 23] width 13 height 13
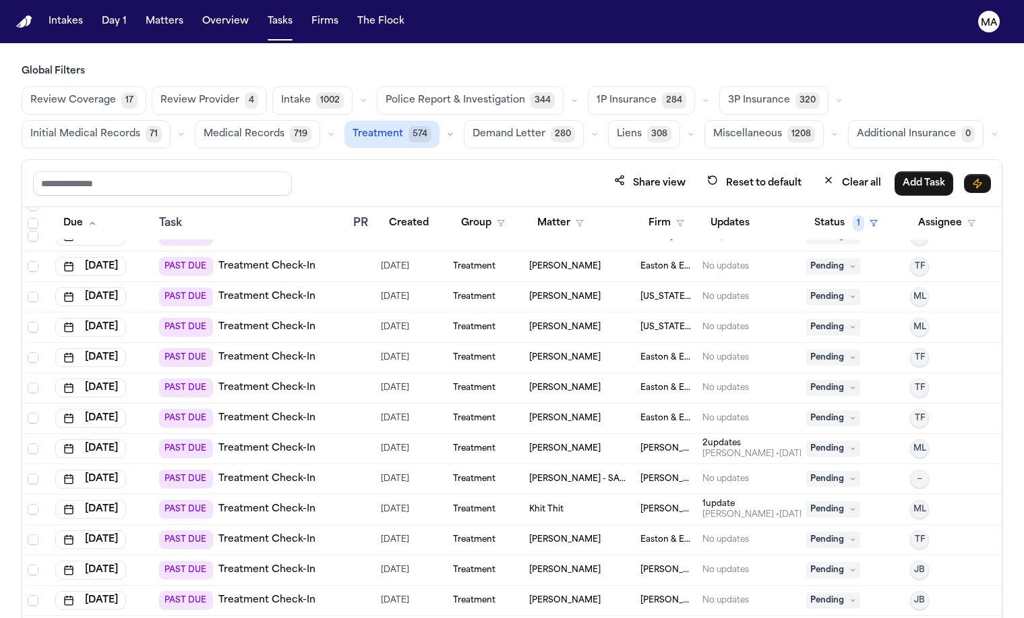
scroll to position [5872, 0]
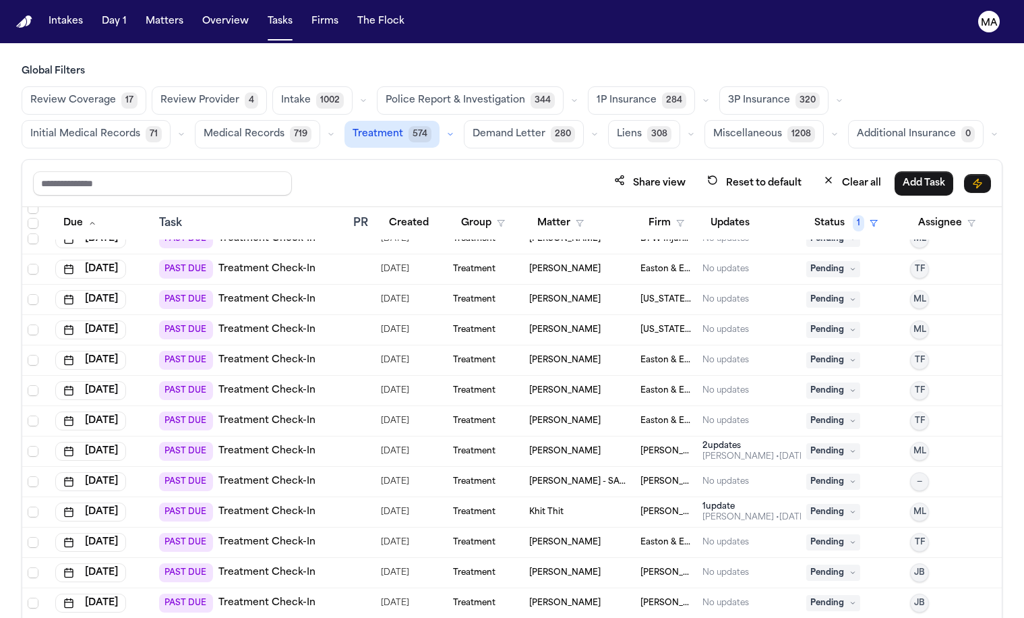
click at [592, 446] on div "[PERSON_NAME]" at bounding box center [579, 451] width 100 height 11
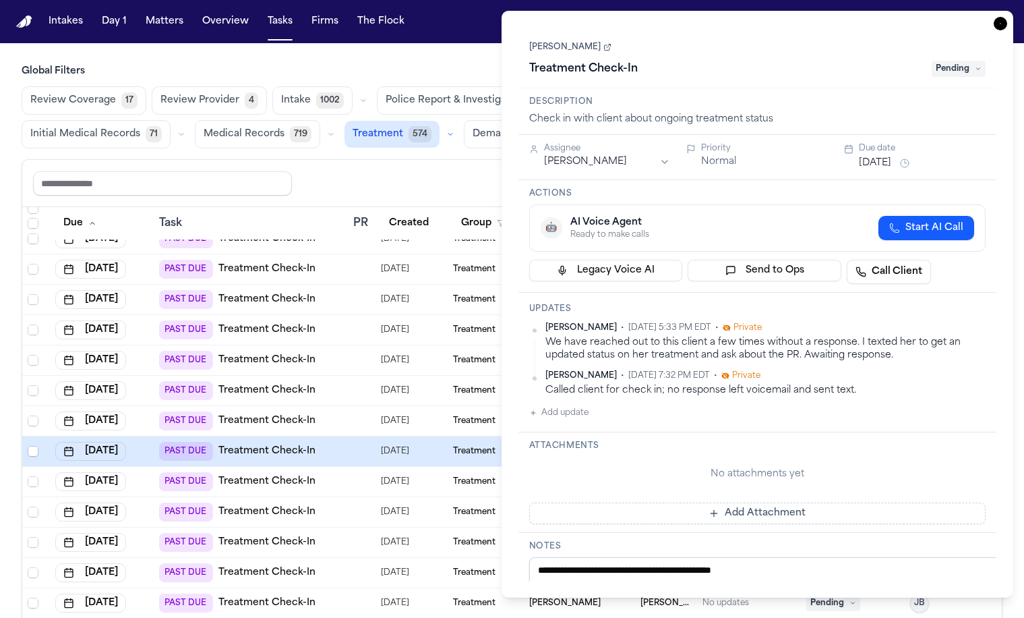
click at [767, 370] on div "[PERSON_NAME] • [DATE] 7:32 PM EDT • Private" at bounding box center [765, 375] width 441 height 11
click at [1007, 17] on icon "button" at bounding box center [1000, 23] width 13 height 13
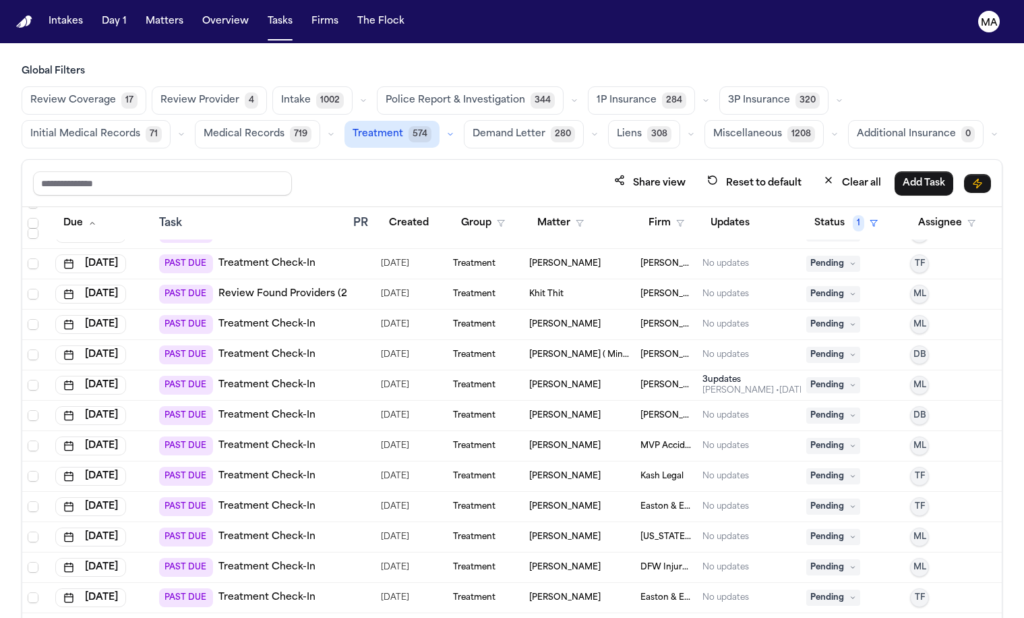
scroll to position [5541, 0]
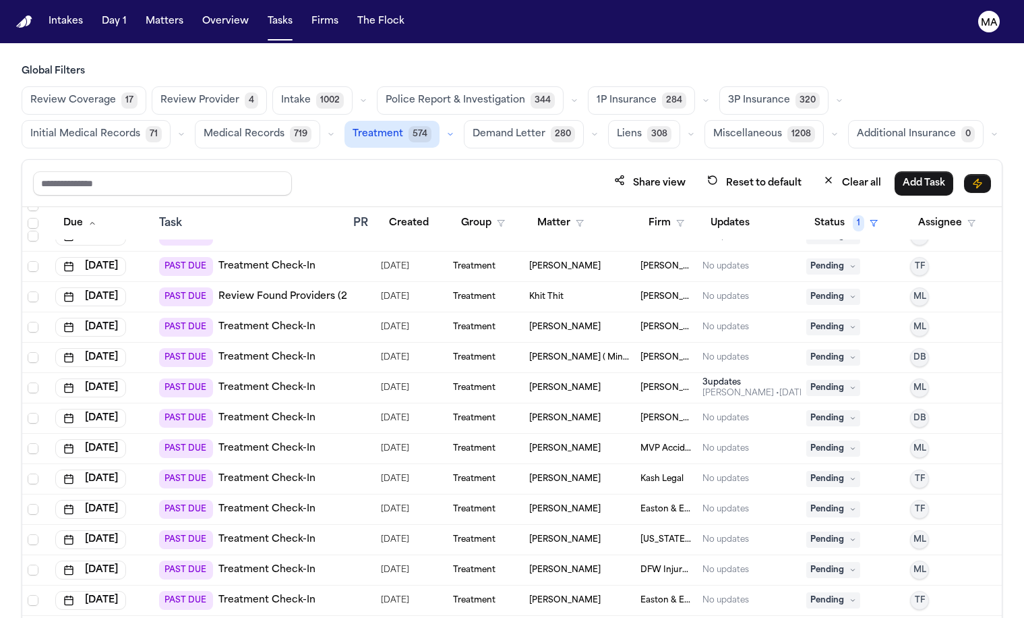
click at [241, 171] on div "Share view Reset to default Clear all Add Task" at bounding box center [512, 183] width 958 height 25
click at [140, 15] on button "Matters" at bounding box center [164, 21] width 49 height 24
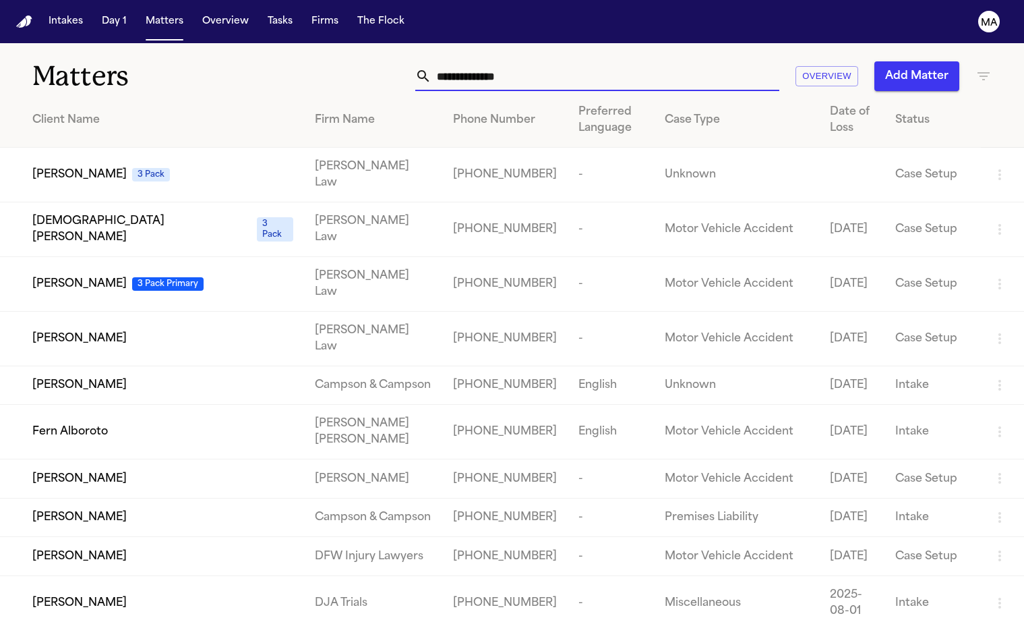
click at [665, 61] on input "text" at bounding box center [606, 76] width 348 height 30
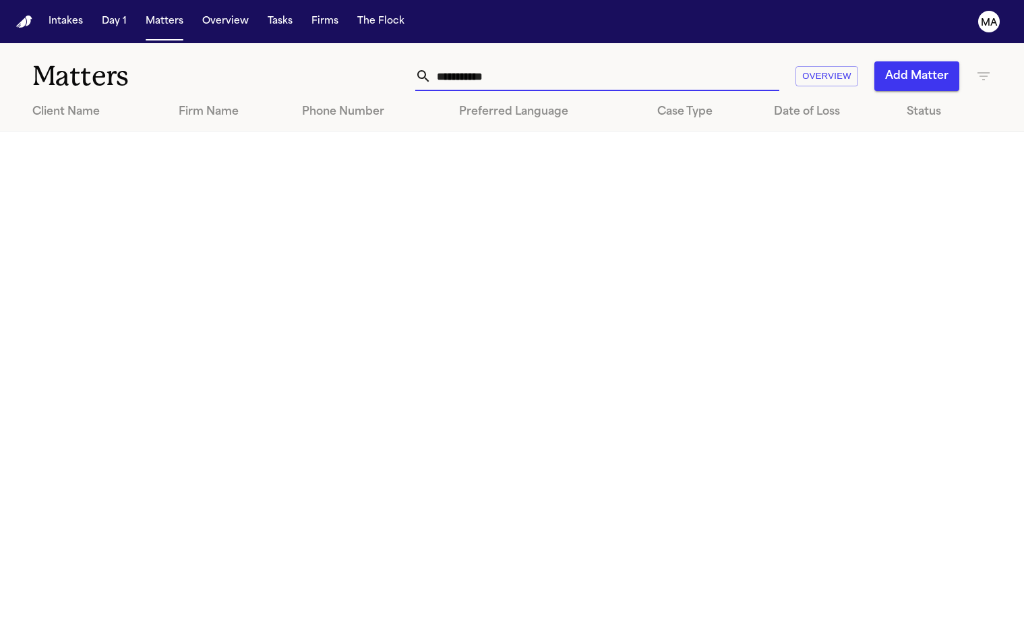
type input "**********"
click at [986, 68] on icon "button" at bounding box center [984, 76] width 16 height 16
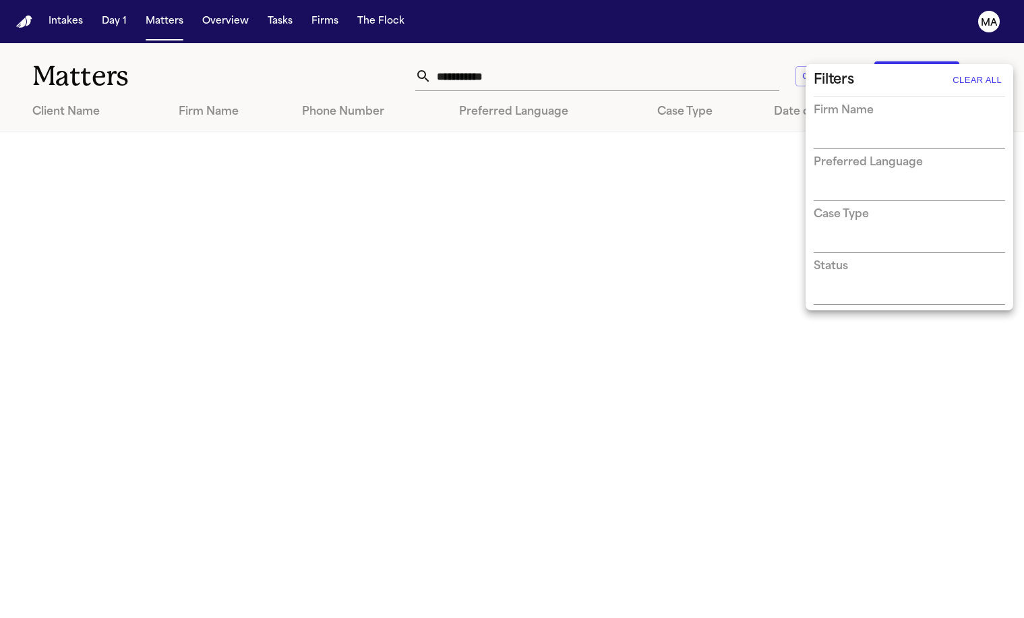
click at [603, 195] on div at bounding box center [512, 309] width 1024 height 618
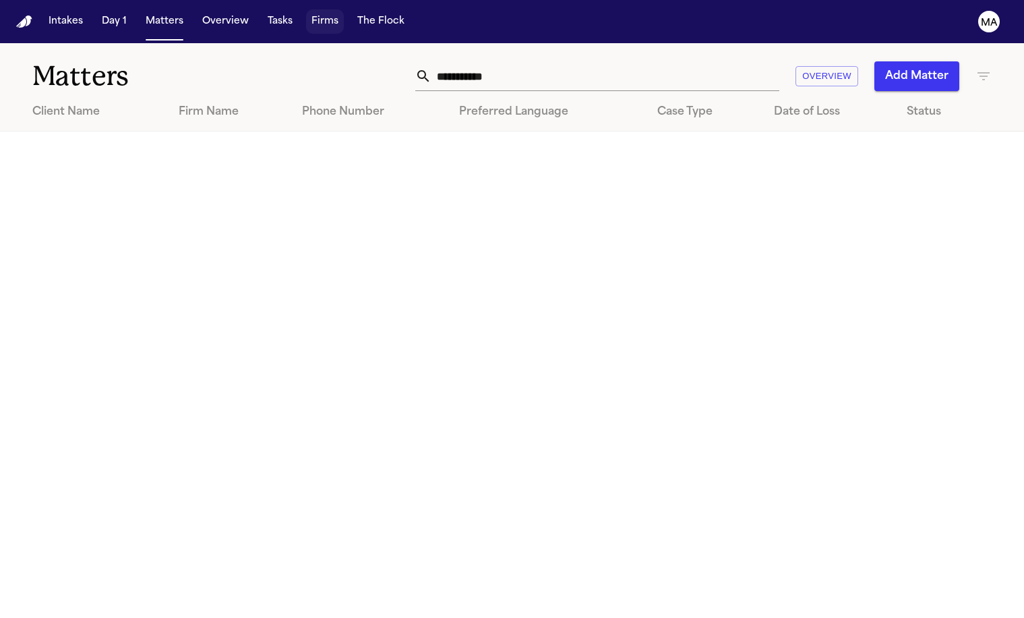
click at [205, 59] on h1 "Matters" at bounding box center [166, 76] width 268 height 34
click at [55, 17] on button "Intakes" at bounding box center [65, 21] width 45 height 24
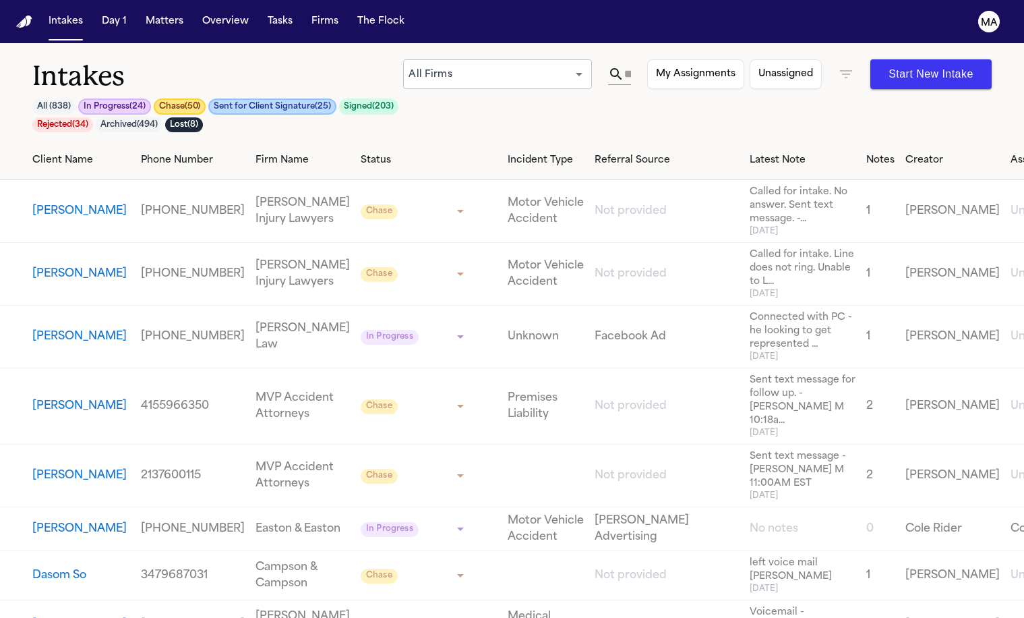
click at [491, 54] on body "**********" at bounding box center [512, 309] width 1024 height 618
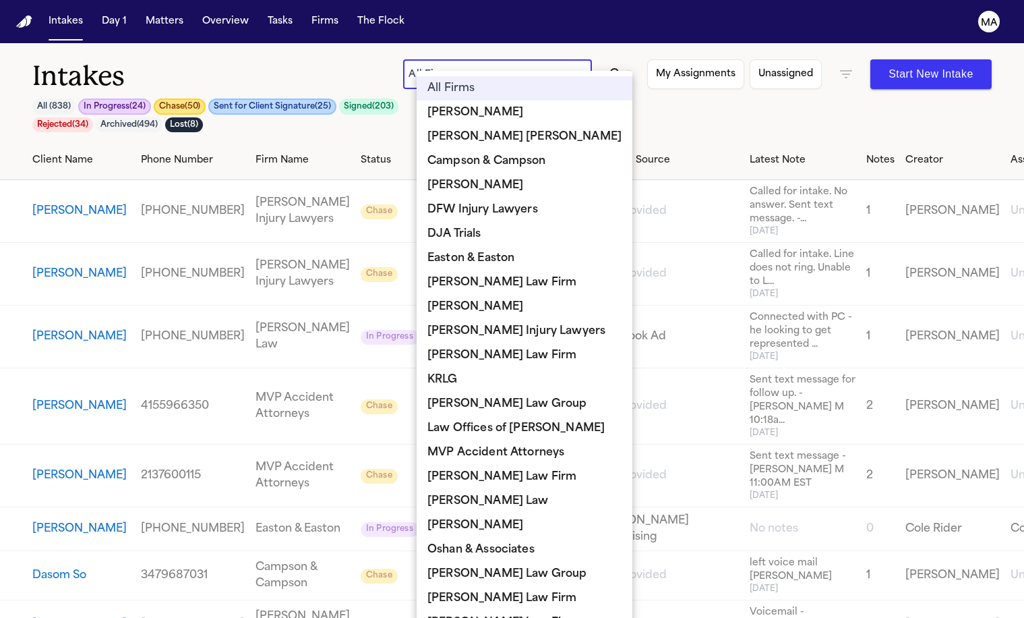
click at [630, 36] on div at bounding box center [512, 309] width 1024 height 618
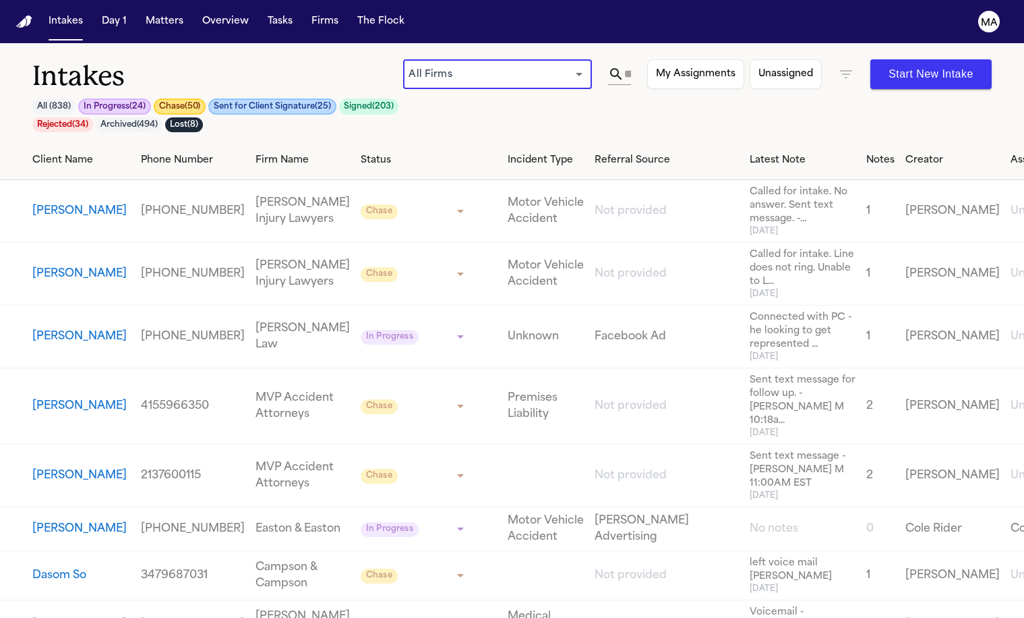
click at [631, 63] on input "text" at bounding box center [627, 74] width 7 height 22
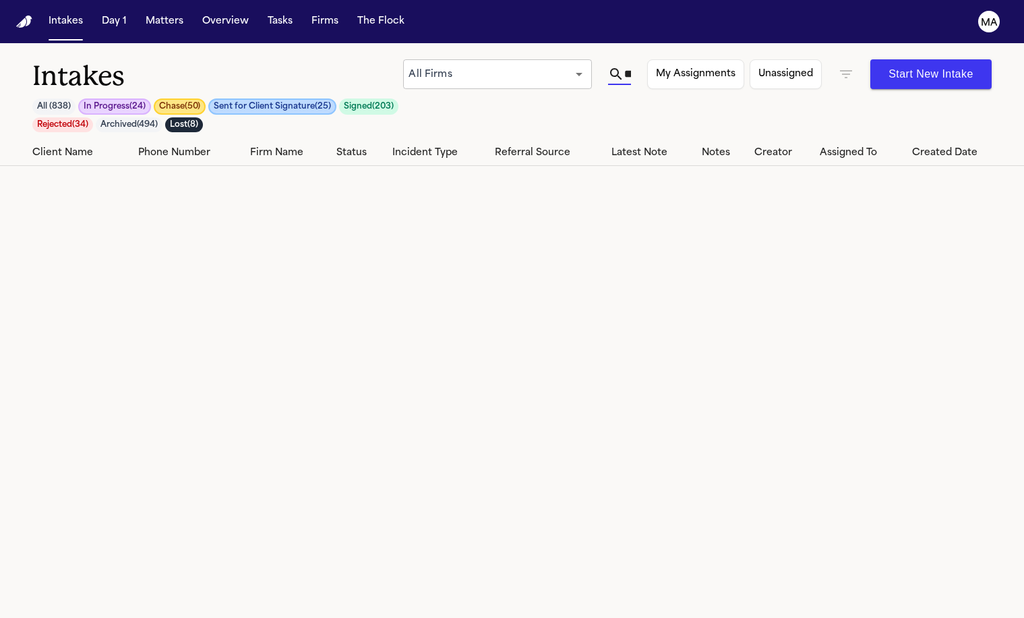
type input "**********"
click at [47, 98] on button "All ( 838 )" at bounding box center [53, 106] width 43 height 16
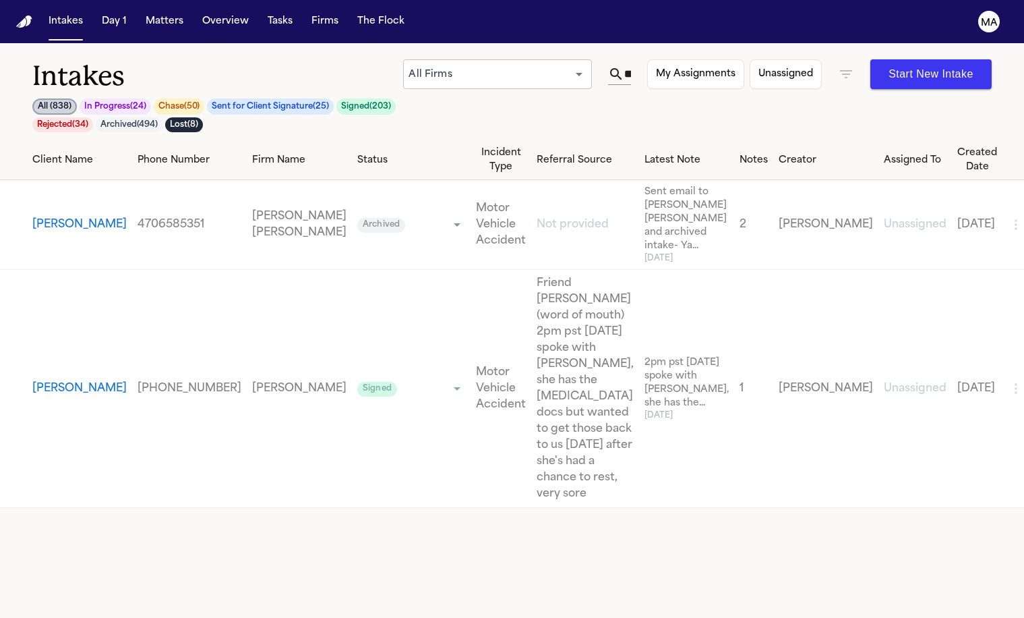
click at [415, 231] on div "Client Name Phone Number Firm Name Status Incident Type Referral Source Latest …" at bounding box center [512, 381] width 1024 height 483
click at [54, 216] on button "[PERSON_NAME]" at bounding box center [79, 224] width 94 height 16
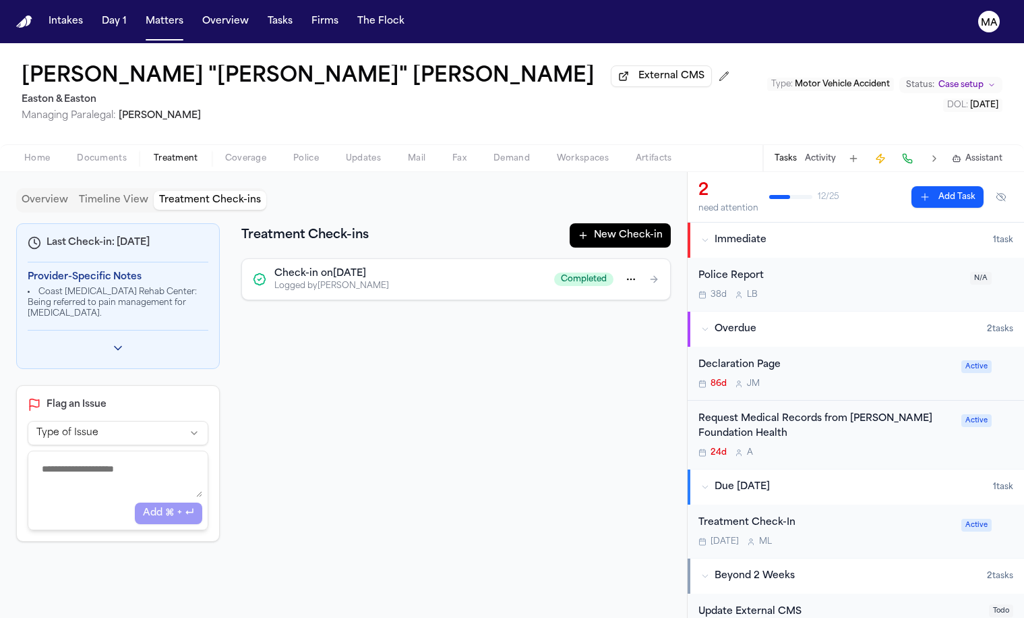
drag, startPoint x: 383, startPoint y: 285, endPoint x: 434, endPoint y: 273, distance: 51.9
click at [389, 285] on div "Last Check-in: 10/10/2025 Provider-Specific Notes Coast Chiropractic Rehab Cent…" at bounding box center [343, 382] width 655 height 318
